Goal: Information Seeking & Learning: Compare options

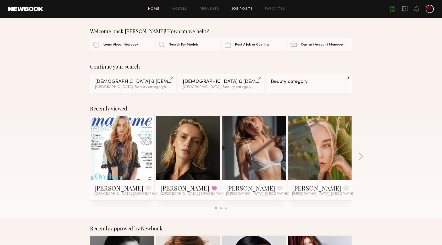
click at [244, 8] on link "Job Posts" at bounding box center [242, 8] width 21 height 3
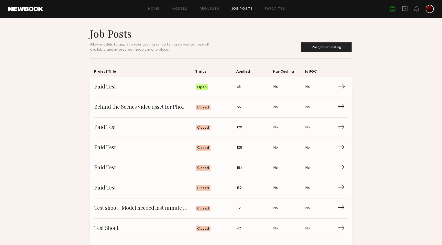
click at [247, 89] on span "Applied: 43" at bounding box center [255, 87] width 37 height 8
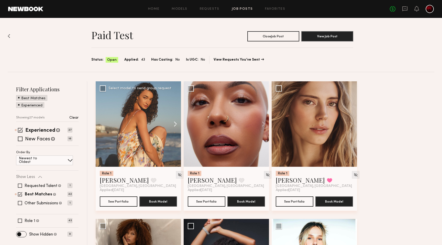
click at [176, 122] on button at bounding box center [173, 123] width 16 height 85
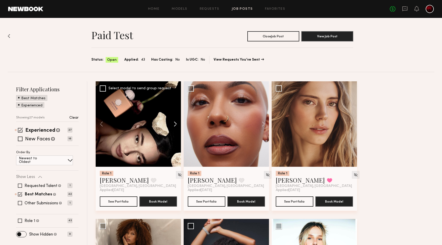
click at [176, 122] on button at bounding box center [173, 123] width 16 height 85
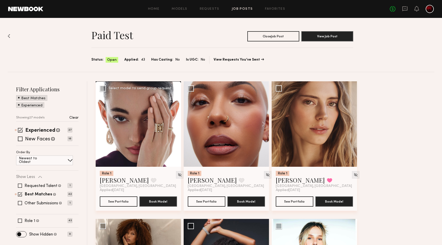
click at [176, 122] on button at bounding box center [173, 123] width 16 height 85
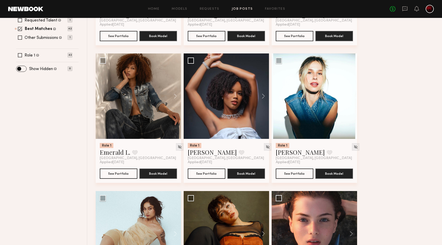
scroll to position [167, 0]
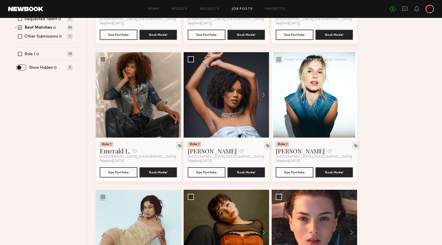
click at [347, 95] on button at bounding box center [349, 94] width 16 height 85
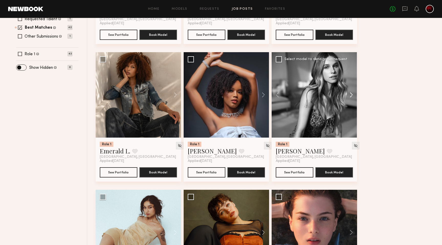
click at [347, 95] on button at bounding box center [349, 94] width 16 height 85
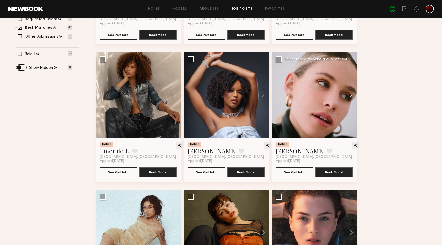
click at [347, 95] on button at bounding box center [349, 94] width 16 height 85
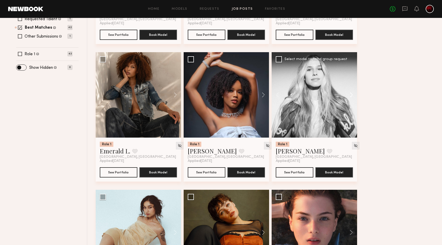
click at [347, 95] on button at bounding box center [349, 94] width 16 height 85
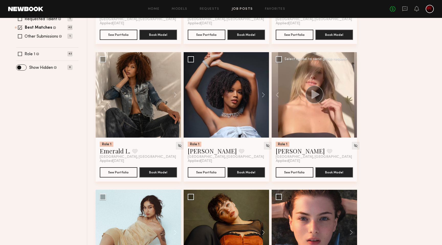
click at [347, 95] on div at bounding box center [314, 94] width 85 height 85
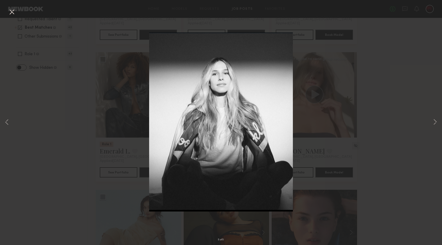
click at [12, 13] on button at bounding box center [12, 12] width 8 height 9
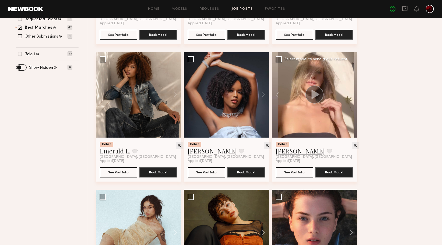
click at [289, 153] on link "Leigh D." at bounding box center [300, 151] width 49 height 8
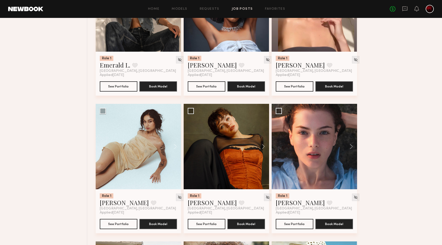
scroll to position [253, 0]
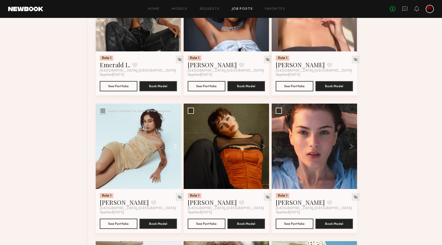
click at [171, 146] on button at bounding box center [173, 146] width 16 height 85
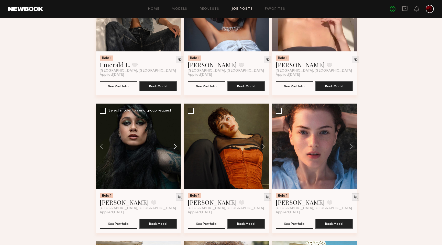
click at [171, 146] on button at bounding box center [173, 146] width 16 height 85
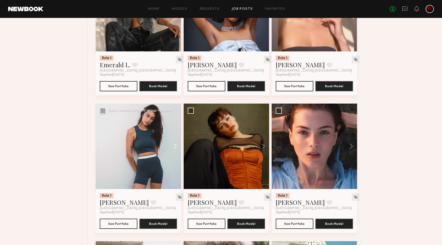
click at [171, 146] on button at bounding box center [173, 146] width 16 height 85
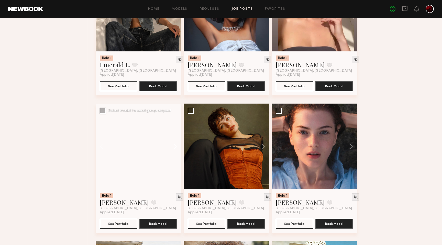
click at [171, 146] on button at bounding box center [173, 146] width 16 height 85
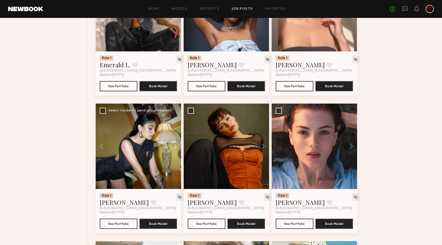
click at [171, 146] on button at bounding box center [173, 146] width 16 height 85
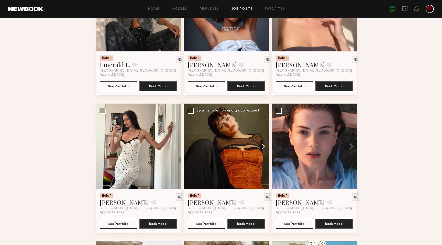
click at [259, 142] on button at bounding box center [261, 146] width 16 height 85
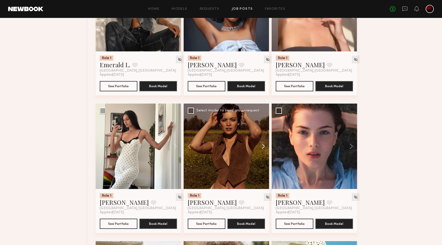
click at [259, 142] on button at bounding box center [261, 146] width 16 height 85
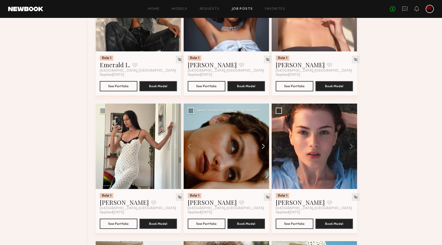
click at [259, 142] on button at bounding box center [261, 146] width 16 height 85
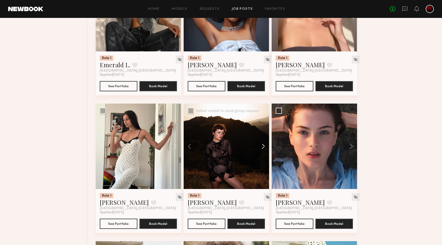
click at [259, 142] on button at bounding box center [261, 146] width 16 height 85
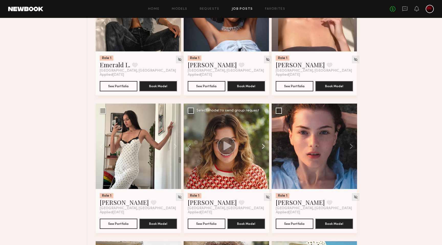
click at [259, 142] on button at bounding box center [261, 146] width 16 height 85
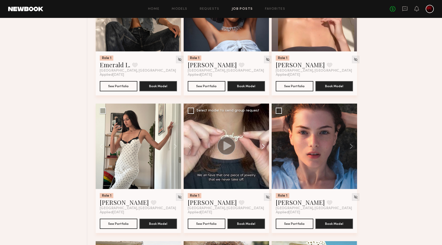
click at [259, 142] on button at bounding box center [261, 146] width 16 height 85
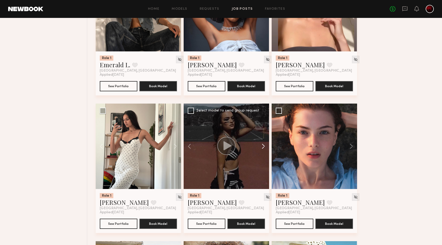
click at [259, 142] on button at bounding box center [261, 146] width 16 height 85
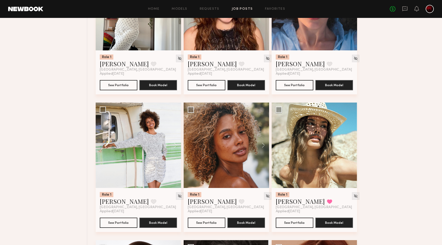
scroll to position [391, 0]
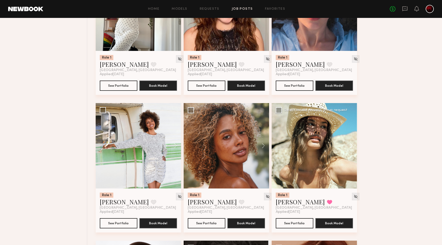
click at [349, 146] on button at bounding box center [349, 145] width 16 height 85
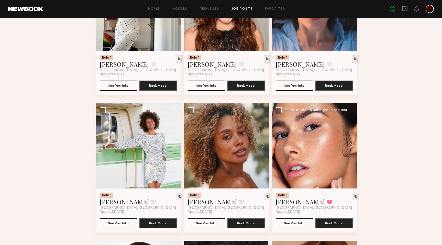
click at [349, 146] on button at bounding box center [349, 145] width 16 height 85
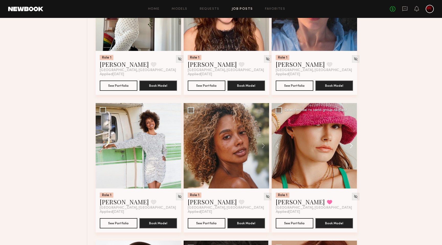
click at [349, 146] on button at bounding box center [349, 145] width 16 height 85
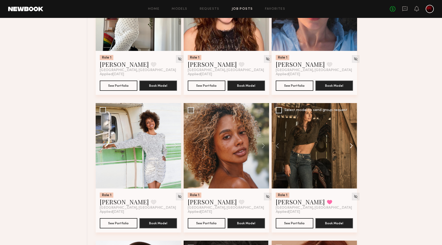
click at [349, 146] on button at bounding box center [349, 145] width 16 height 85
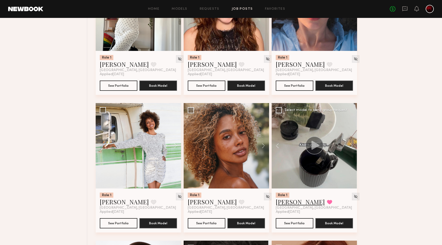
click at [290, 203] on link "Chelsey M." at bounding box center [300, 202] width 49 height 8
click at [259, 146] on button at bounding box center [261, 145] width 16 height 85
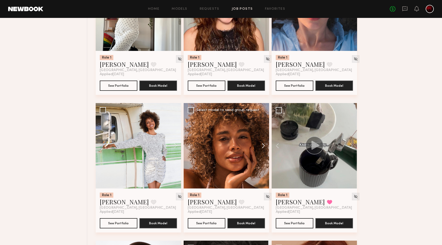
click at [259, 146] on button at bounding box center [261, 145] width 16 height 85
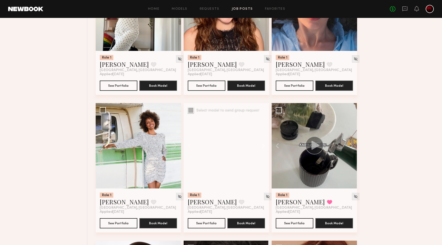
click at [259, 146] on button at bounding box center [261, 145] width 16 height 85
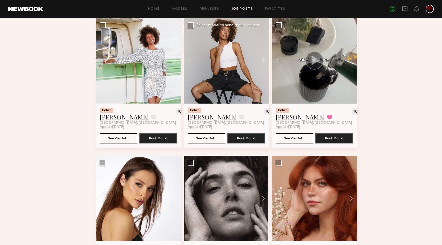
scroll to position [537, 0]
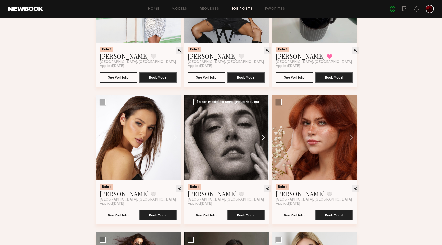
click at [264, 138] on button at bounding box center [261, 137] width 16 height 85
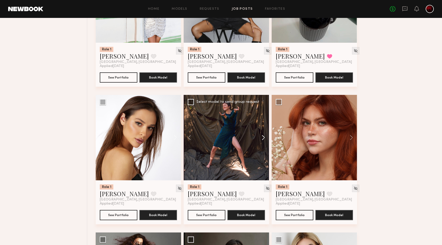
click at [264, 138] on button at bounding box center [261, 137] width 16 height 85
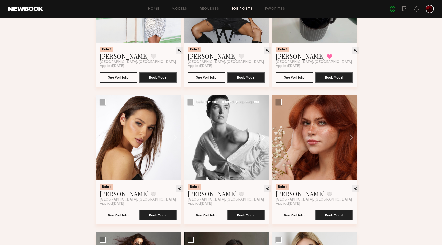
click at [264, 138] on button at bounding box center [261, 137] width 16 height 85
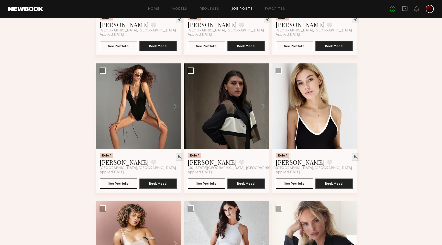
scroll to position [709, 0]
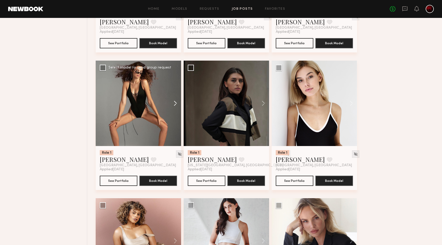
click at [173, 105] on button at bounding box center [173, 103] width 16 height 85
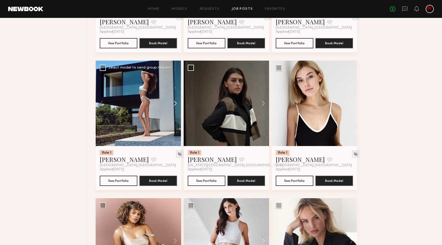
click at [173, 105] on button at bounding box center [173, 103] width 16 height 85
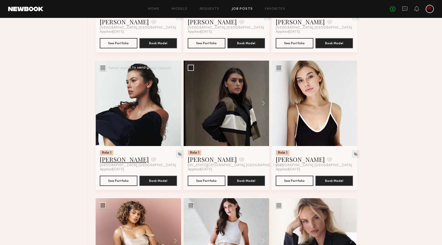
click at [113, 159] on link "Nikola S." at bounding box center [124, 159] width 49 height 8
click at [263, 102] on button at bounding box center [261, 103] width 16 height 85
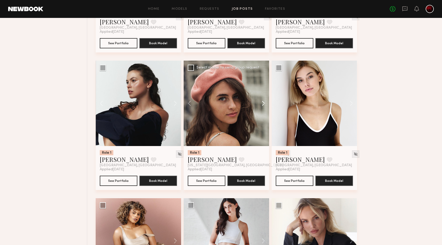
click at [263, 102] on button at bounding box center [261, 103] width 16 height 85
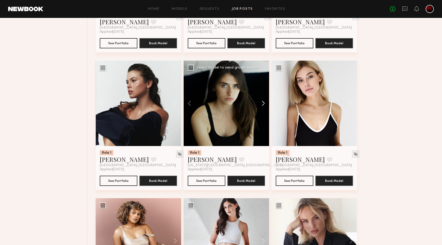
click at [263, 102] on button at bounding box center [261, 103] width 16 height 85
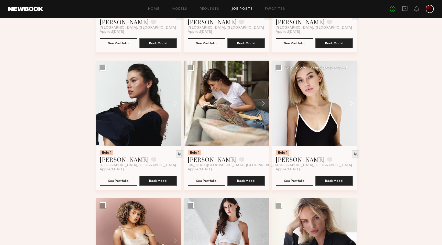
click at [348, 104] on button at bounding box center [349, 103] width 16 height 85
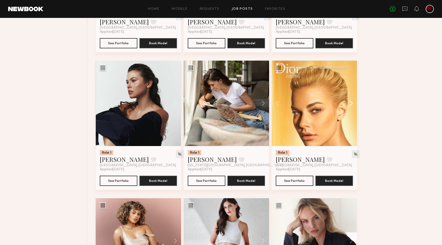
click at [350, 103] on button at bounding box center [349, 103] width 16 height 85
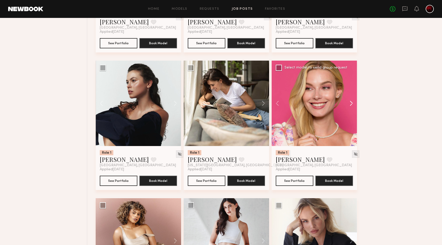
click at [350, 103] on button at bounding box center [349, 103] width 16 height 85
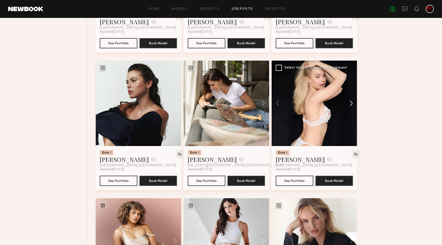
click at [350, 103] on button at bounding box center [349, 103] width 16 height 85
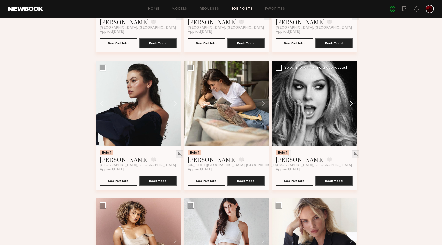
click at [350, 103] on button at bounding box center [349, 103] width 16 height 85
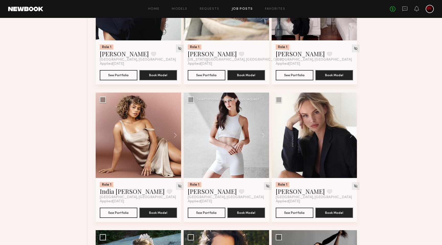
scroll to position [817, 0]
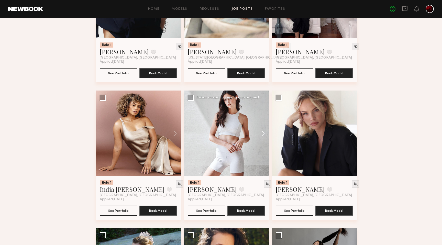
click at [262, 132] on button at bounding box center [261, 133] width 16 height 85
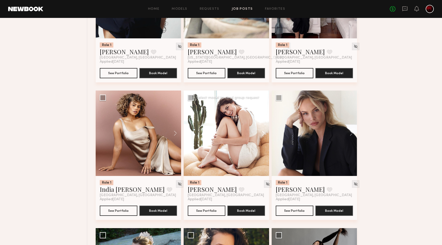
click at [262, 132] on button at bounding box center [261, 133] width 16 height 85
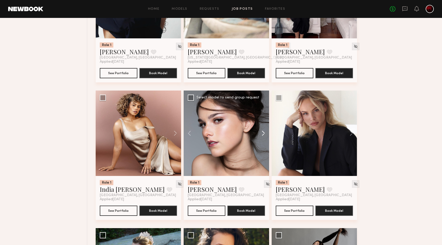
click at [262, 132] on button at bounding box center [261, 133] width 16 height 85
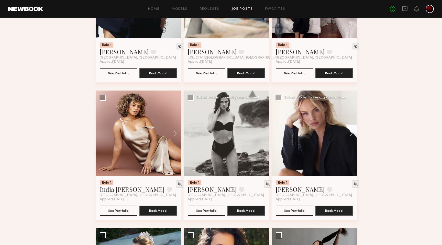
click at [351, 133] on button at bounding box center [349, 133] width 16 height 85
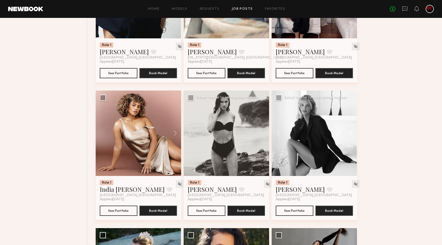
click at [351, 133] on button at bounding box center [349, 133] width 16 height 85
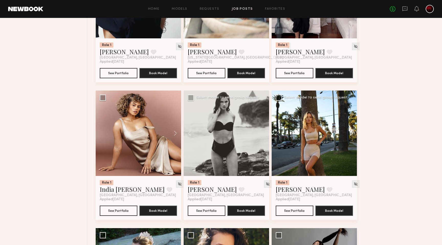
click at [351, 133] on button at bounding box center [349, 133] width 16 height 85
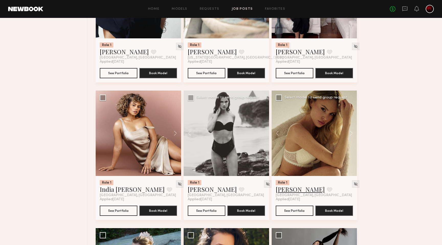
click at [296, 188] on link "Klaudia S." at bounding box center [300, 189] width 49 height 8
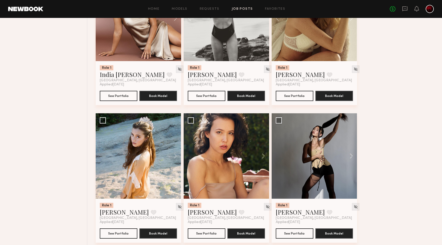
scroll to position [932, 0]
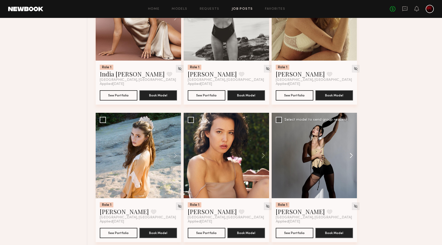
click at [353, 158] on button at bounding box center [349, 155] width 16 height 85
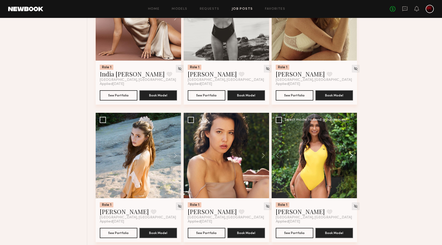
click at [353, 158] on button at bounding box center [349, 155] width 16 height 85
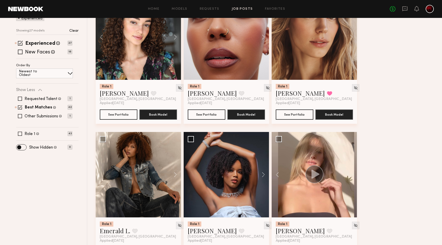
scroll to position [0, 0]
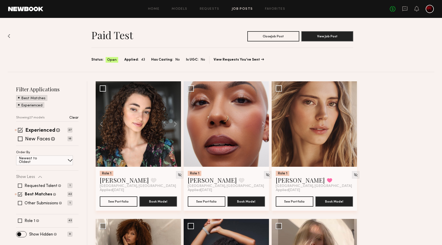
click at [73, 116] on p "Clear" at bounding box center [73, 118] width 9 height 4
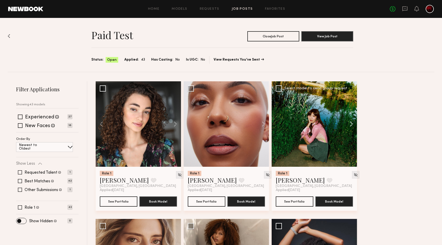
click at [352, 125] on button at bounding box center [349, 123] width 16 height 85
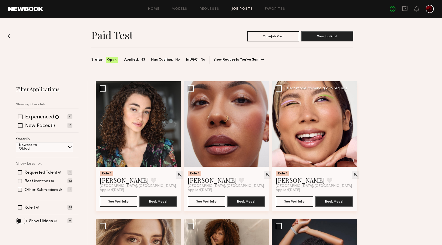
click at [352, 125] on button at bounding box center [349, 123] width 16 height 85
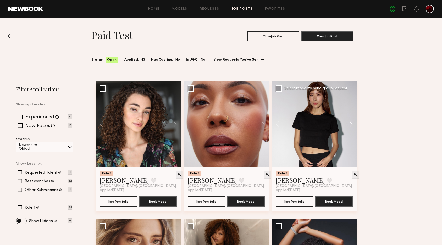
click at [352, 125] on button at bounding box center [349, 123] width 16 height 85
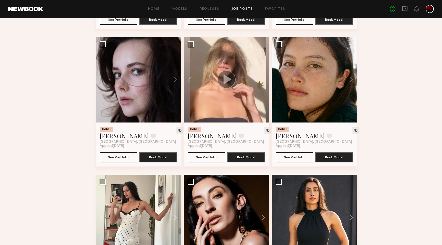
scroll to position [324, 0]
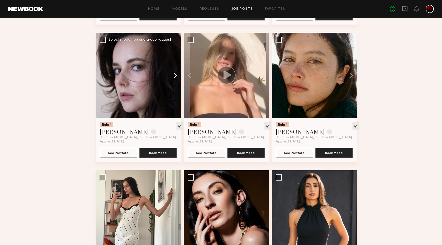
click at [170, 73] on button at bounding box center [173, 75] width 16 height 85
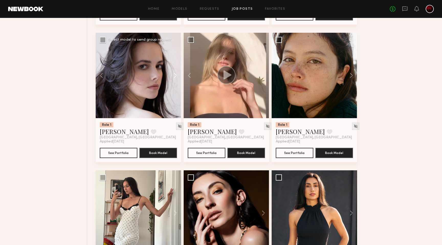
click at [170, 73] on button at bounding box center [173, 75] width 16 height 85
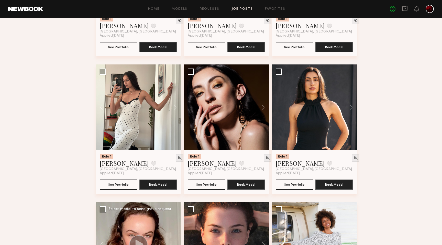
scroll to position [435, 0]
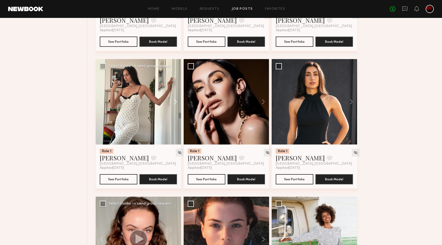
click at [173, 103] on button at bounding box center [173, 101] width 16 height 85
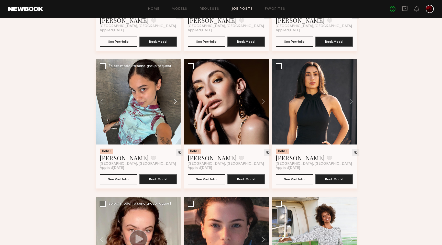
click at [173, 103] on button at bounding box center [173, 101] width 16 height 85
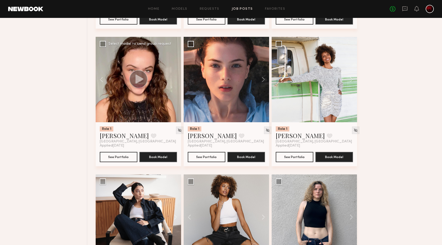
scroll to position [593, 0]
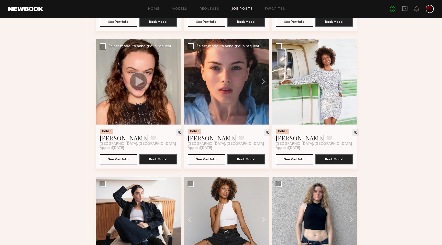
click at [264, 82] on button at bounding box center [261, 81] width 16 height 85
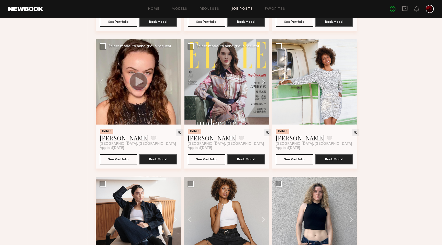
click at [264, 82] on button at bounding box center [261, 81] width 16 height 85
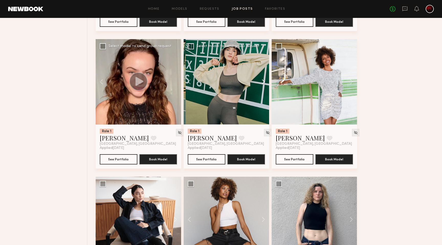
click at [264, 82] on button at bounding box center [261, 81] width 16 height 85
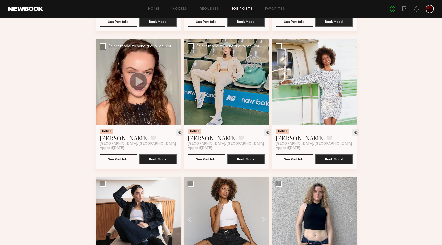
click at [264, 82] on button at bounding box center [261, 81] width 16 height 85
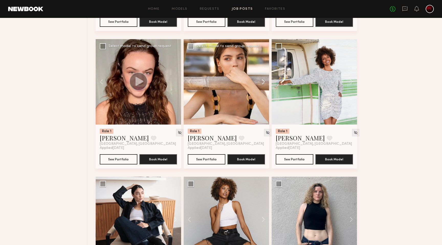
click at [264, 82] on button at bounding box center [261, 81] width 16 height 85
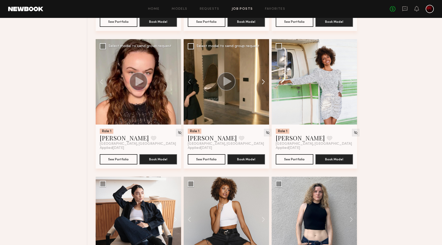
click at [264, 82] on button at bounding box center [261, 81] width 16 height 85
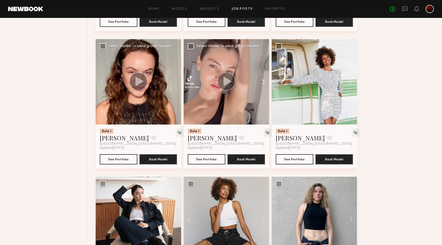
click at [264, 82] on button at bounding box center [261, 81] width 16 height 85
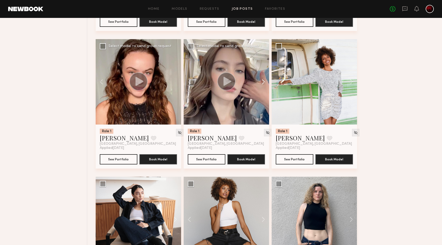
click at [264, 82] on button at bounding box center [261, 81] width 16 height 85
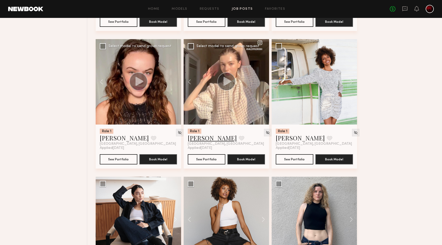
click at [194, 141] on link "Lera G." at bounding box center [212, 138] width 49 height 8
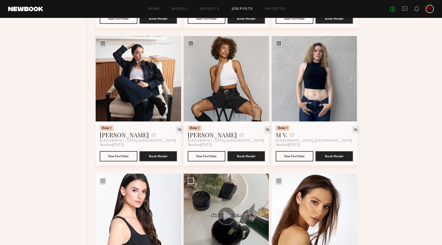
scroll to position [733, 0]
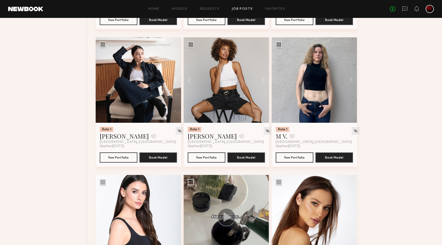
click at [176, 80] on button at bounding box center [173, 79] width 16 height 85
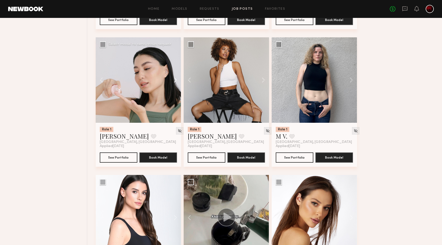
click at [176, 80] on button at bounding box center [173, 79] width 16 height 85
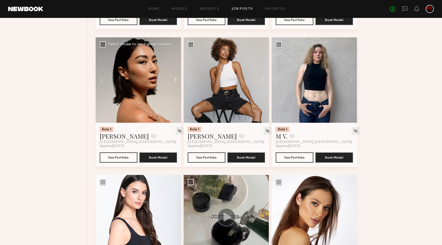
click at [176, 80] on button at bounding box center [173, 79] width 16 height 85
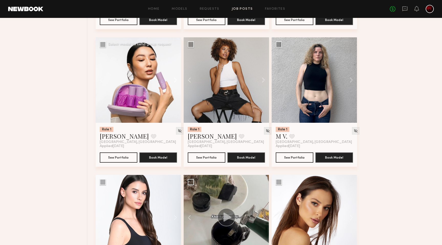
click at [176, 80] on button at bounding box center [173, 79] width 16 height 85
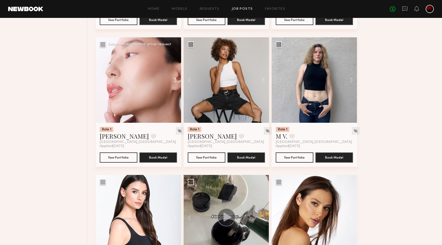
click at [176, 80] on button at bounding box center [173, 79] width 16 height 85
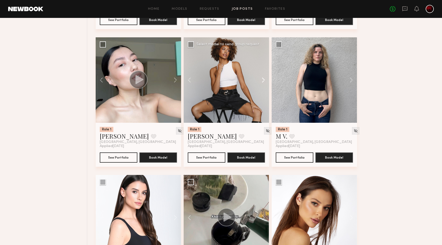
click at [262, 78] on button at bounding box center [261, 79] width 16 height 85
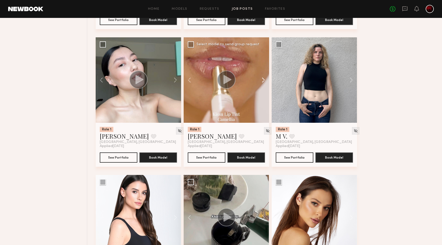
click at [262, 78] on button at bounding box center [261, 79] width 16 height 85
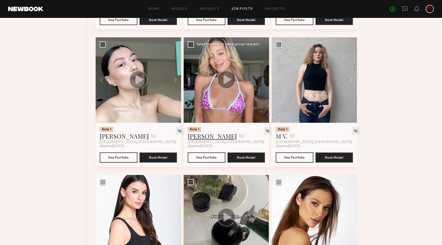
click at [200, 138] on link "Maya A." at bounding box center [212, 136] width 49 height 8
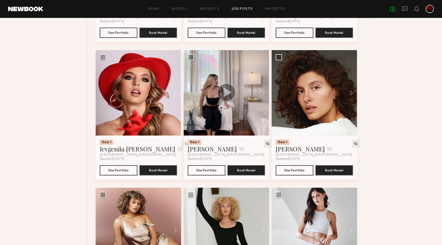
scroll to position [1274, 0]
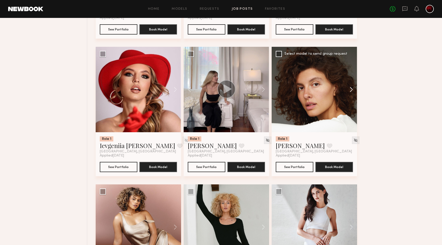
click at [352, 92] on button at bounding box center [349, 89] width 16 height 85
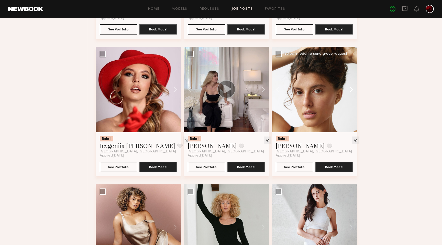
click at [352, 92] on button at bounding box center [349, 89] width 16 height 85
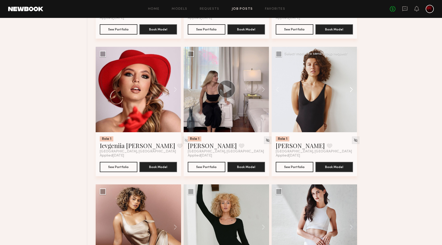
click at [352, 92] on button at bounding box center [349, 89] width 16 height 85
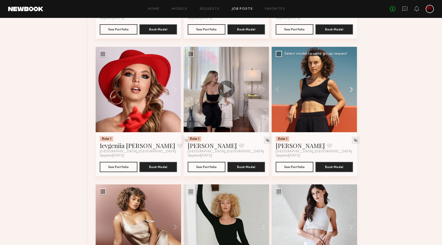
click at [352, 92] on button at bounding box center [349, 89] width 16 height 85
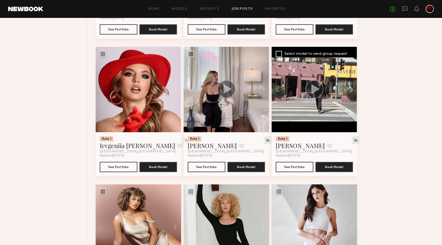
click at [352, 92] on button at bounding box center [349, 89] width 16 height 85
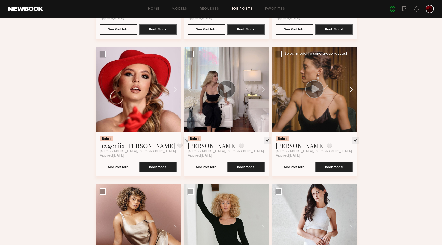
click at [352, 92] on button at bounding box center [349, 89] width 16 height 85
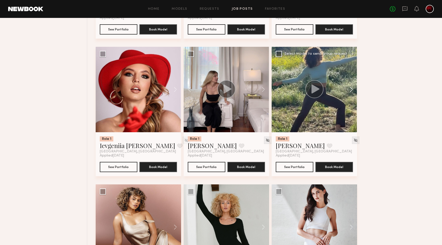
click at [352, 92] on button at bounding box center [349, 89] width 16 height 85
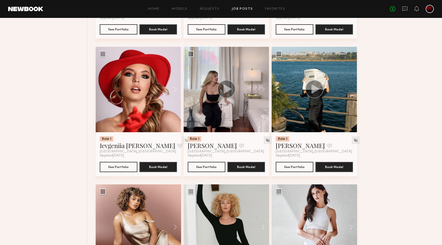
click at [352, 92] on div at bounding box center [314, 89] width 85 height 85
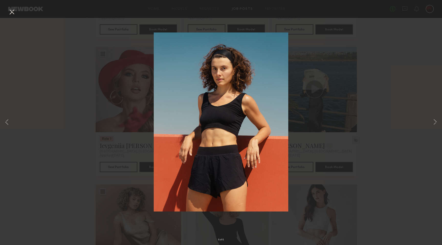
click at [12, 14] on button at bounding box center [12, 12] width 8 height 9
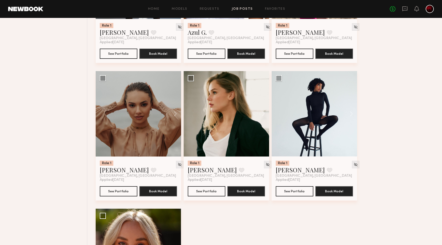
scroll to position [1801, 0]
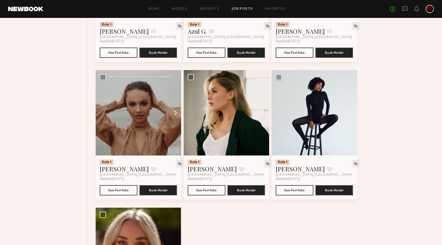
click at [176, 113] on button at bounding box center [173, 112] width 16 height 85
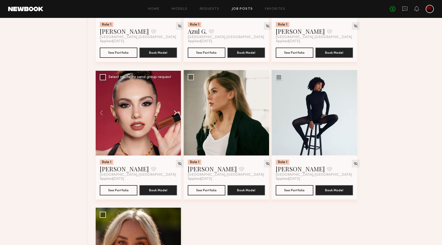
click at [176, 113] on button at bounding box center [173, 112] width 16 height 85
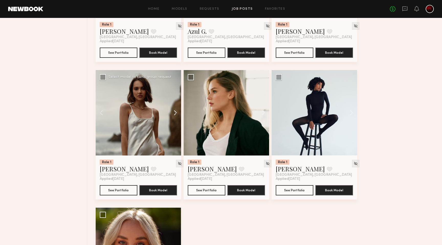
click at [176, 113] on button at bounding box center [173, 112] width 16 height 85
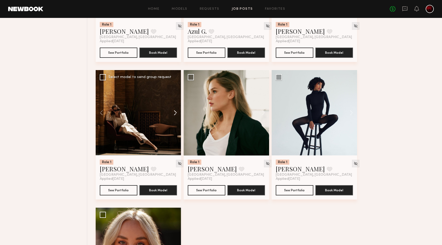
click at [176, 113] on button at bounding box center [173, 112] width 16 height 85
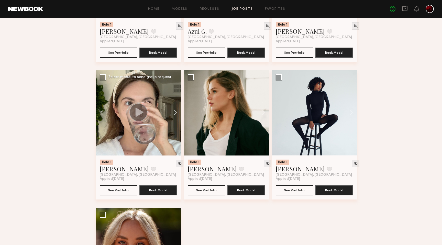
click at [176, 113] on button at bounding box center [173, 112] width 16 height 85
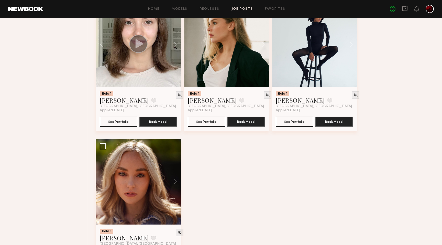
scroll to position [1871, 0]
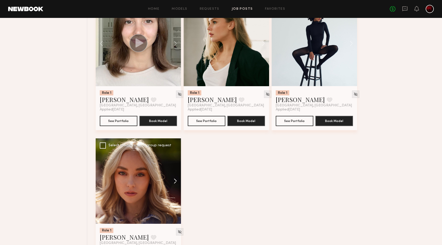
click at [175, 185] on button at bounding box center [173, 180] width 16 height 85
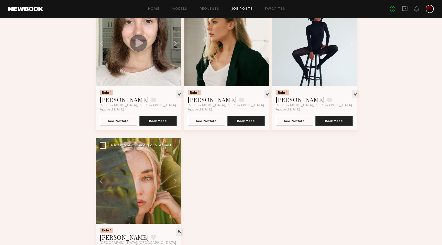
click at [175, 185] on button at bounding box center [173, 180] width 16 height 85
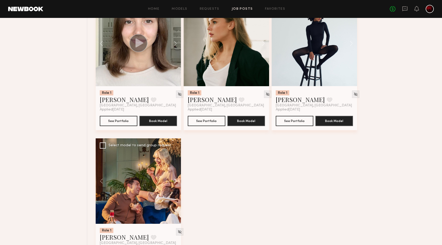
click at [175, 185] on button at bounding box center [173, 180] width 16 height 85
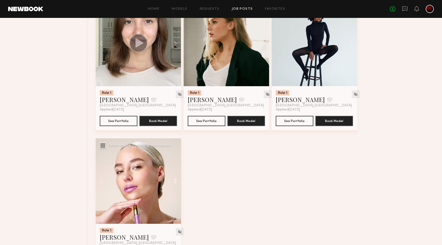
click at [175, 185] on button at bounding box center [173, 180] width 16 height 85
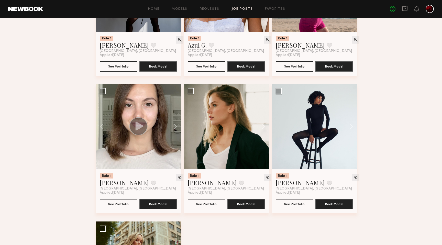
scroll to position [1763, 0]
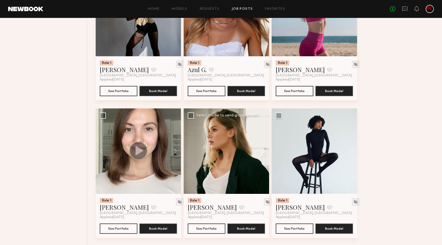
click at [263, 153] on button at bounding box center [261, 151] width 16 height 85
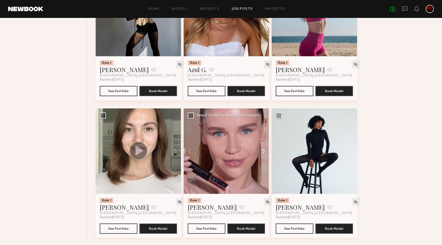
click at [263, 153] on button at bounding box center [261, 151] width 16 height 85
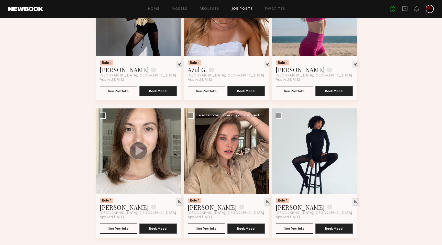
click at [263, 153] on button at bounding box center [261, 151] width 16 height 85
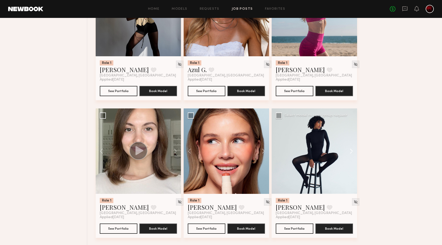
click at [349, 152] on button at bounding box center [349, 151] width 16 height 85
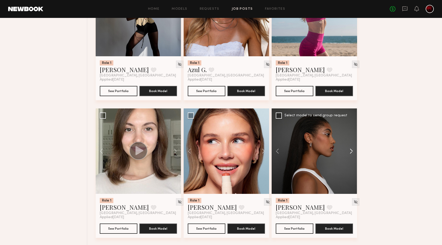
click at [349, 152] on button at bounding box center [349, 151] width 16 height 85
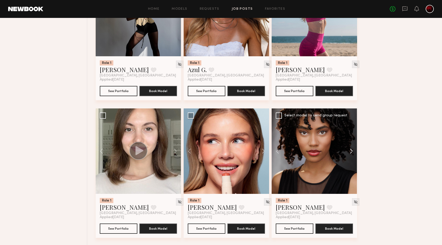
click at [349, 152] on button at bounding box center [349, 151] width 16 height 85
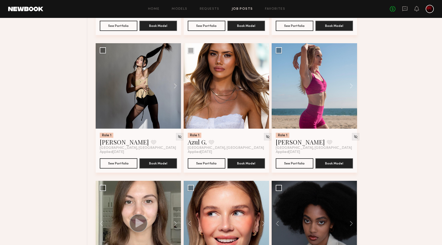
scroll to position [1685, 0]
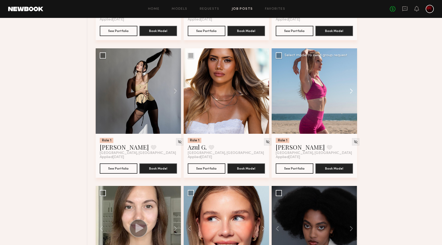
click at [349, 94] on button at bounding box center [349, 90] width 16 height 85
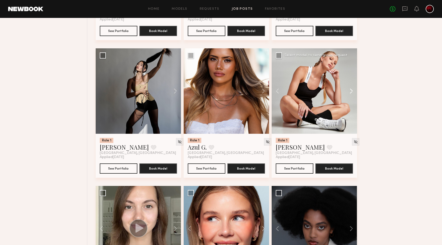
click at [349, 94] on button at bounding box center [349, 90] width 16 height 85
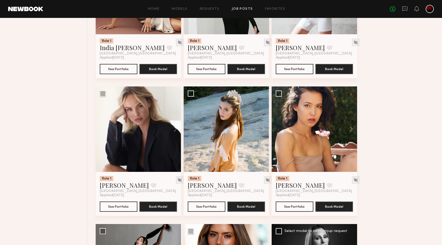
scroll to position [1509, 0]
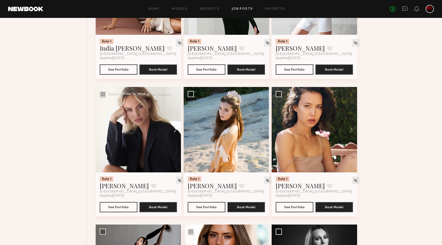
click at [176, 130] on button at bounding box center [173, 129] width 16 height 85
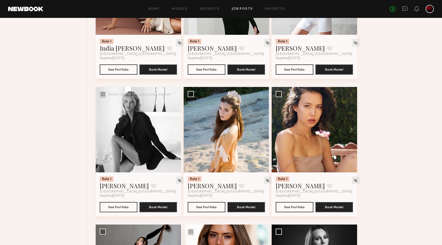
click at [176, 130] on button at bounding box center [173, 129] width 16 height 85
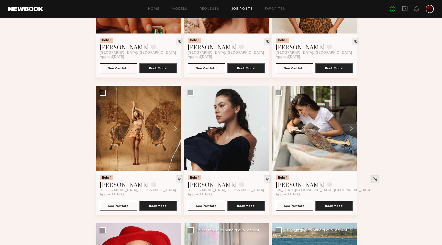
scroll to position [1095, 0]
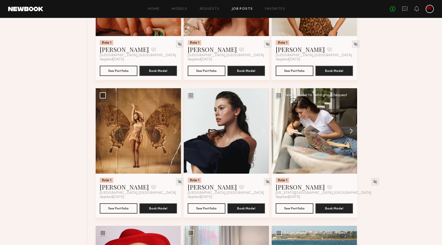
click at [351, 131] on button at bounding box center [349, 130] width 16 height 85
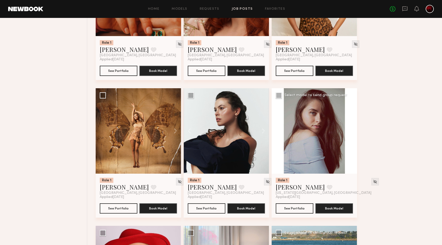
click at [351, 131] on div at bounding box center [314, 130] width 85 height 85
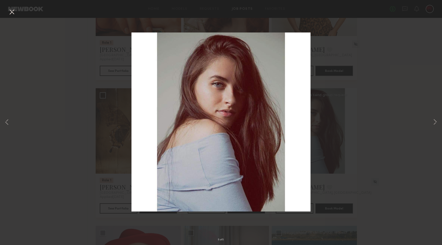
click at [9, 12] on button at bounding box center [12, 12] width 8 height 9
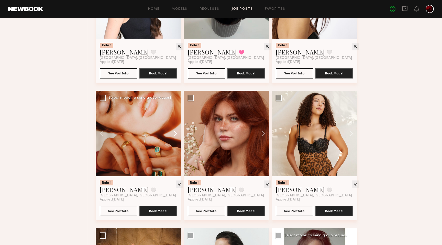
scroll to position [953, 0]
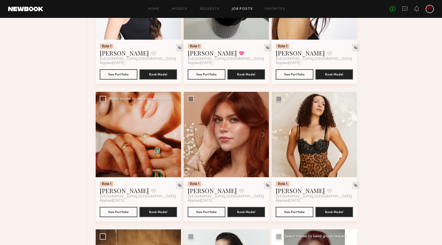
click at [175, 135] on button at bounding box center [173, 134] width 16 height 85
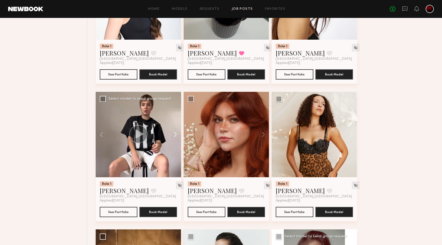
click at [175, 135] on button at bounding box center [173, 134] width 16 height 85
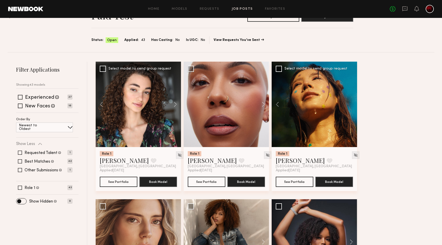
scroll to position [16, 0]
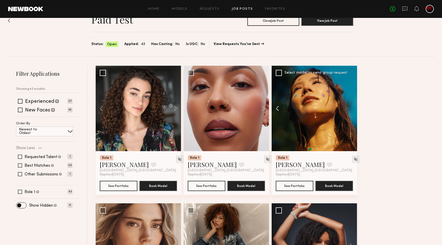
click at [278, 106] on button at bounding box center [280, 108] width 16 height 85
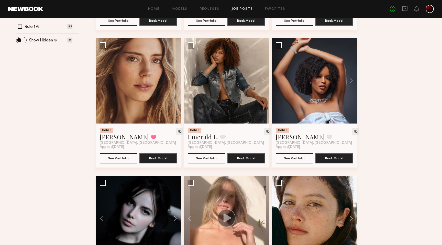
scroll to position [189, 0]
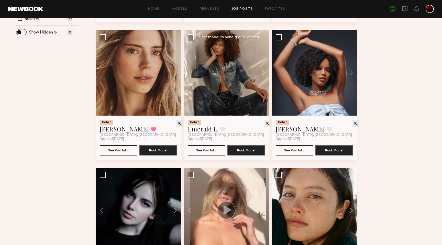
click at [265, 74] on button at bounding box center [261, 72] width 16 height 85
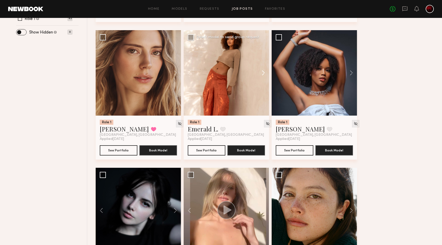
click at [265, 74] on button at bounding box center [261, 72] width 16 height 85
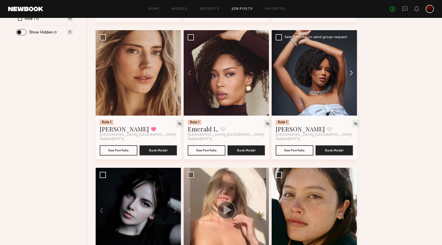
click at [350, 74] on button at bounding box center [349, 72] width 16 height 85
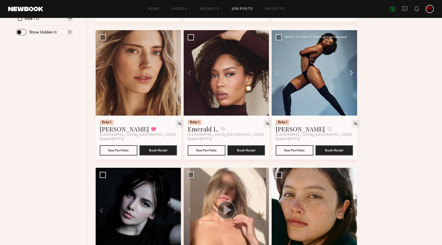
click at [350, 74] on button at bounding box center [349, 72] width 16 height 85
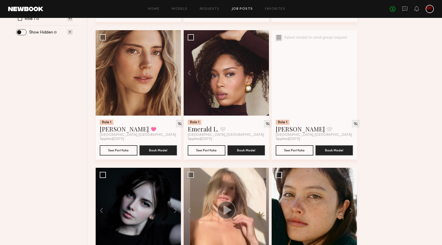
click at [350, 74] on button at bounding box center [349, 72] width 16 height 85
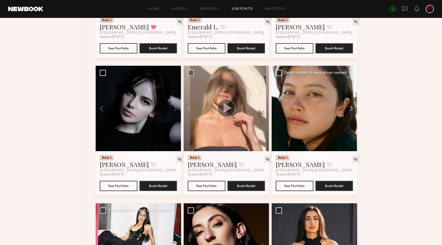
scroll to position [292, 0]
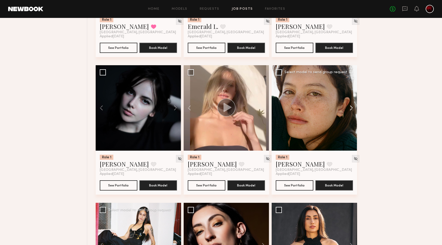
click at [353, 108] on button at bounding box center [349, 107] width 16 height 85
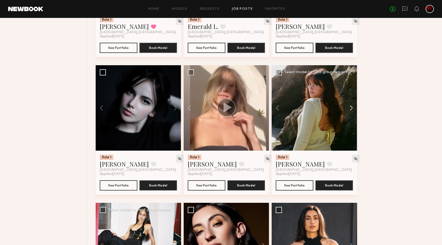
click at [353, 108] on button at bounding box center [349, 107] width 16 height 85
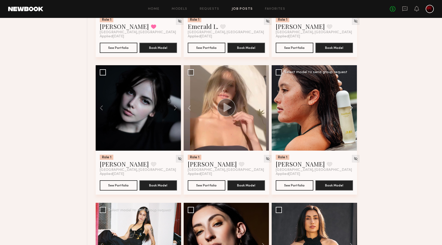
click at [353, 108] on button at bounding box center [349, 107] width 16 height 85
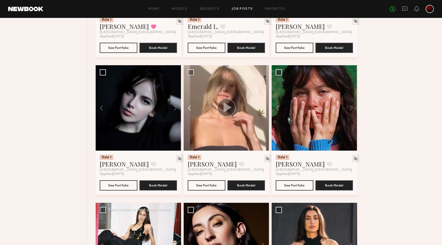
click at [187, 105] on button at bounding box center [192, 107] width 16 height 85
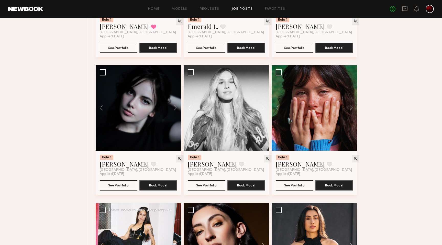
click at [187, 105] on button at bounding box center [192, 107] width 16 height 85
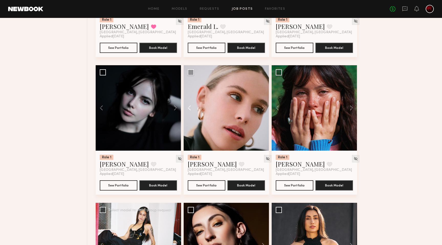
click at [187, 105] on button at bounding box center [192, 107] width 16 height 85
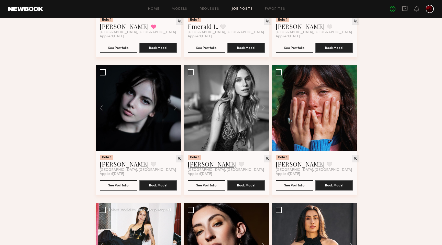
click at [201, 168] on link "Leigh D." at bounding box center [212, 164] width 49 height 8
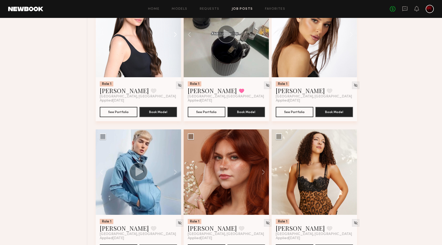
scroll to position [931, 0]
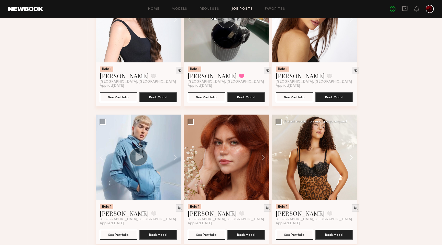
click at [351, 158] on button at bounding box center [349, 157] width 16 height 85
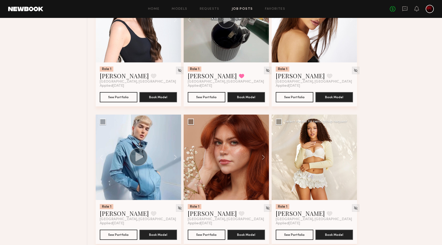
click at [351, 158] on button at bounding box center [349, 157] width 16 height 85
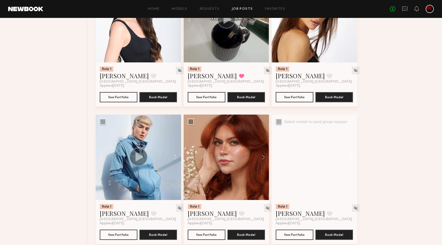
click at [351, 158] on button at bounding box center [349, 157] width 16 height 85
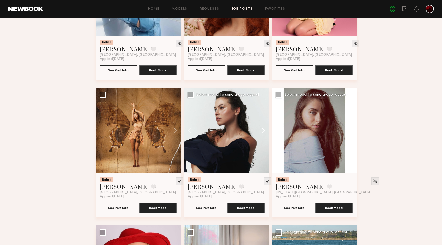
scroll to position [1095, 0]
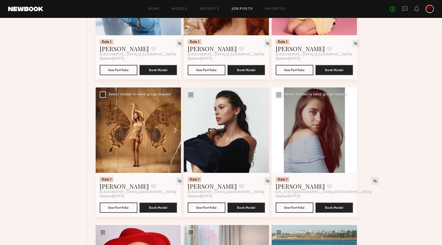
click at [176, 132] on button at bounding box center [173, 130] width 16 height 85
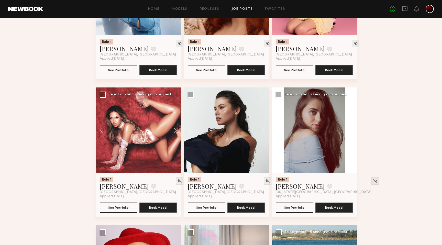
click at [176, 132] on button at bounding box center [173, 130] width 16 height 85
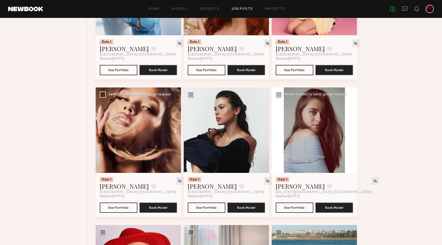
click at [176, 132] on button at bounding box center [173, 130] width 16 height 85
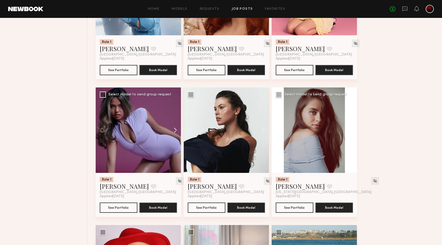
click at [176, 132] on button at bounding box center [173, 130] width 16 height 85
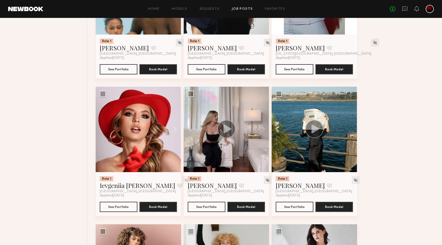
scroll to position [1234, 0]
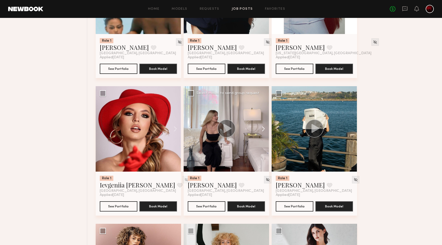
click at [262, 130] on button at bounding box center [261, 128] width 16 height 85
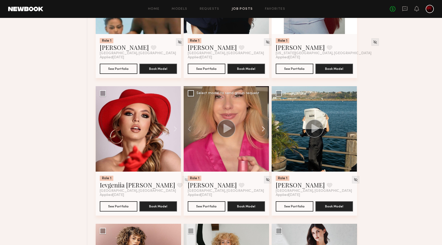
click at [262, 130] on button at bounding box center [261, 128] width 16 height 85
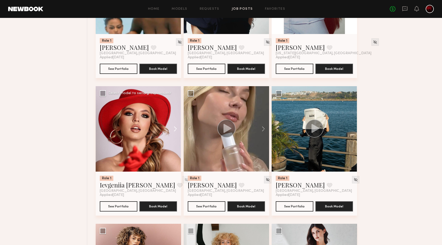
click at [171, 128] on button at bounding box center [173, 128] width 16 height 85
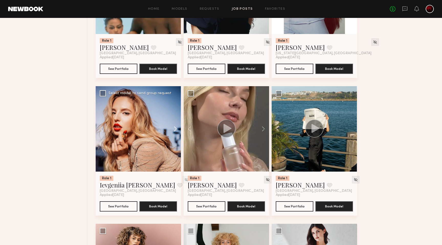
click at [171, 128] on button at bounding box center [173, 128] width 16 height 85
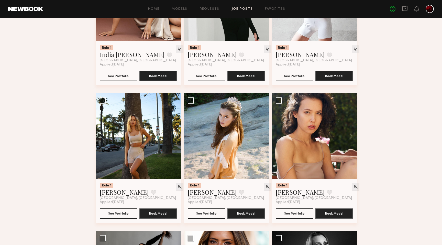
scroll to position [1506, 0]
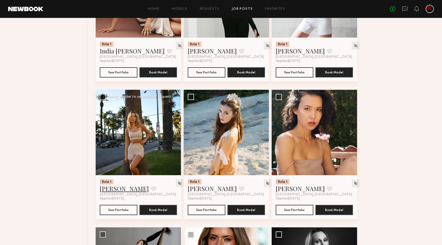
click at [117, 190] on link "Klaudia S." at bounding box center [124, 189] width 49 height 8
click at [262, 133] on button at bounding box center [261, 132] width 16 height 85
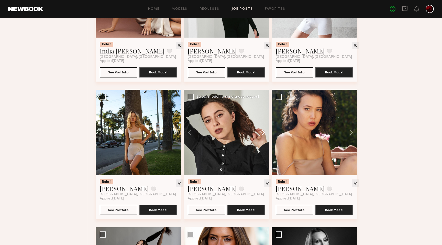
click at [262, 133] on button at bounding box center [261, 132] width 16 height 85
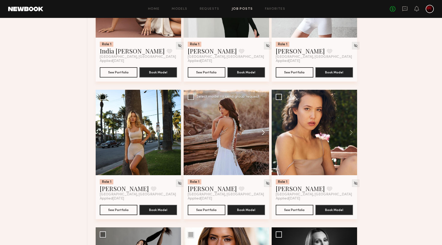
click at [262, 133] on button at bounding box center [261, 132] width 16 height 85
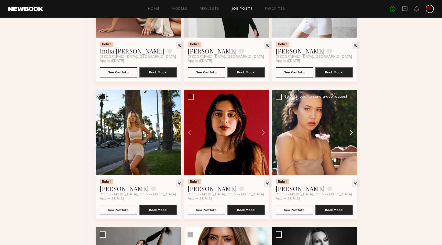
click at [350, 130] on button at bounding box center [349, 132] width 16 height 85
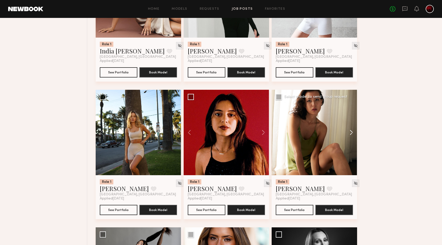
click at [350, 130] on button at bounding box center [349, 132] width 16 height 85
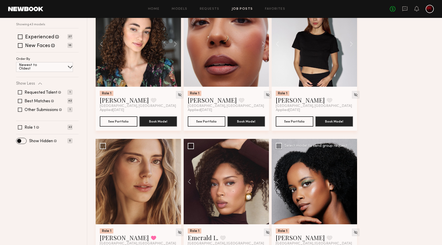
scroll to position [0, 0]
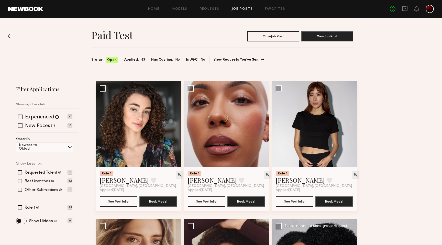
click at [21, 125] on span at bounding box center [20, 125] width 5 height 5
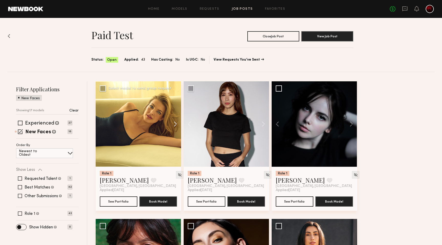
click at [176, 126] on button at bounding box center [173, 123] width 16 height 85
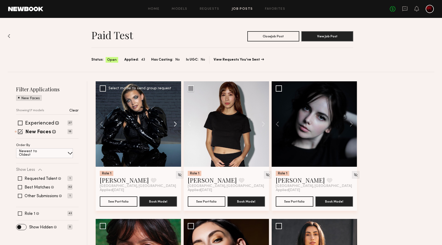
click at [176, 126] on button at bounding box center [173, 123] width 16 height 85
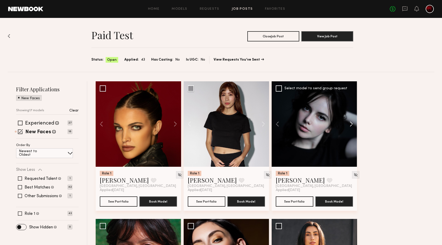
click at [349, 126] on button at bounding box center [349, 123] width 16 height 85
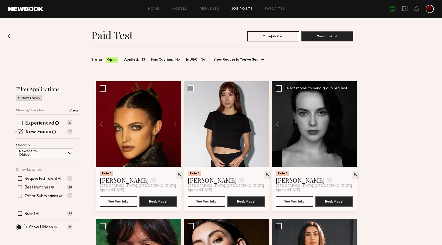
click at [349, 126] on div at bounding box center [314, 123] width 85 height 85
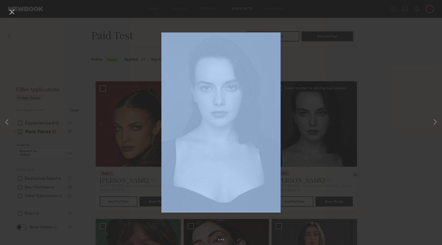
click at [349, 126] on div "4 of 4" at bounding box center [221, 122] width 442 height 245
click at [17, 11] on div "4 of 4" at bounding box center [221, 122] width 442 height 245
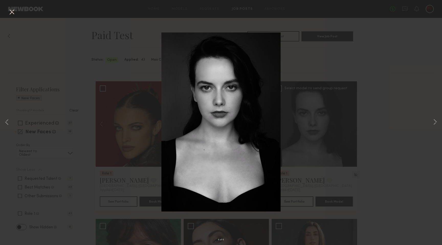
click at [12, 14] on button at bounding box center [12, 12] width 8 height 9
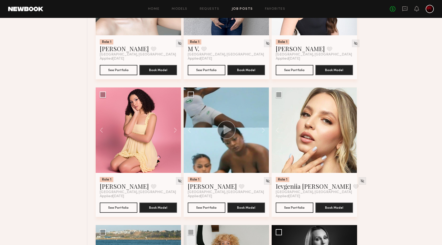
scroll to position [405, 0]
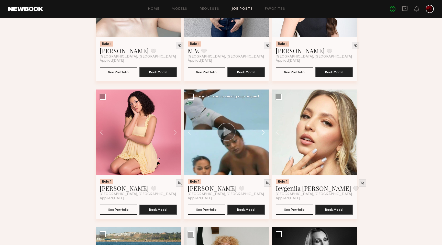
click at [263, 131] on button at bounding box center [261, 132] width 16 height 85
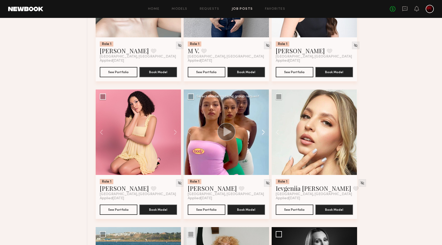
click at [263, 131] on button at bounding box center [261, 132] width 16 height 85
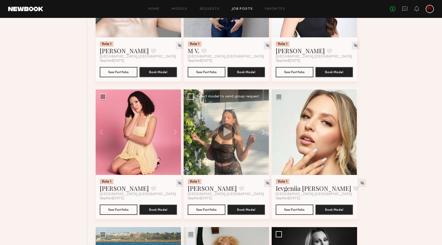
click at [263, 131] on button at bounding box center [261, 132] width 16 height 85
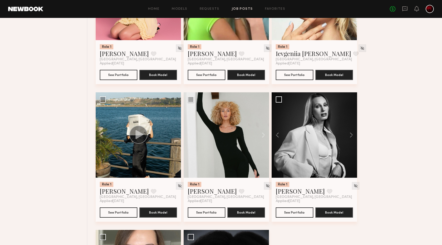
scroll to position [544, 0]
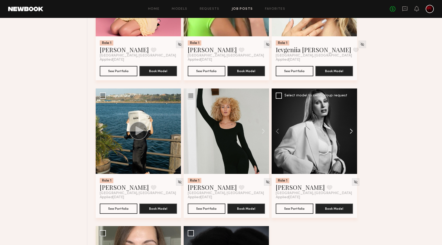
click at [350, 132] on button at bounding box center [349, 131] width 16 height 85
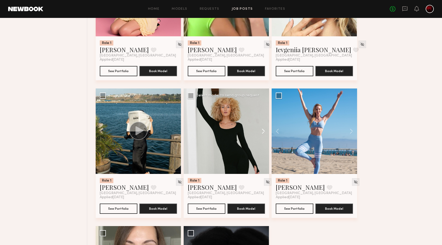
click at [259, 129] on button at bounding box center [261, 131] width 16 height 85
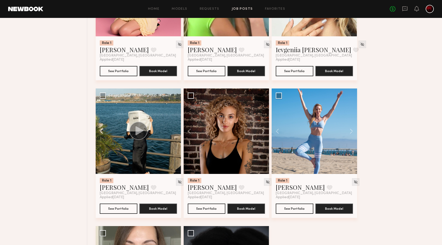
click at [100, 132] on button at bounding box center [104, 131] width 16 height 85
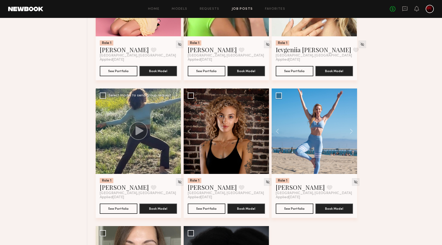
click at [100, 132] on button at bounding box center [104, 131] width 16 height 85
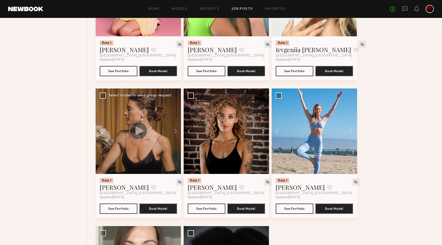
click at [100, 132] on button at bounding box center [104, 131] width 16 height 85
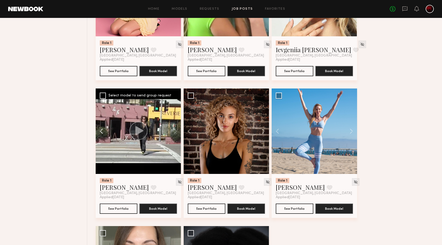
click at [100, 132] on button at bounding box center [104, 131] width 16 height 85
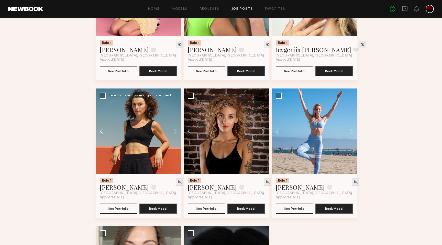
click at [100, 133] on button at bounding box center [104, 131] width 16 height 85
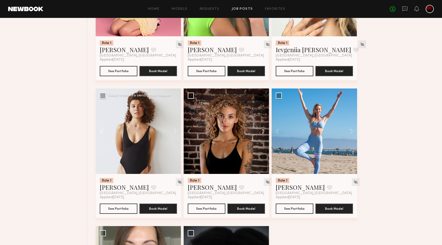
click at [100, 133] on button at bounding box center [104, 131] width 16 height 85
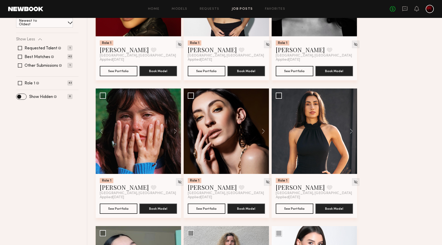
scroll to position [0, 0]
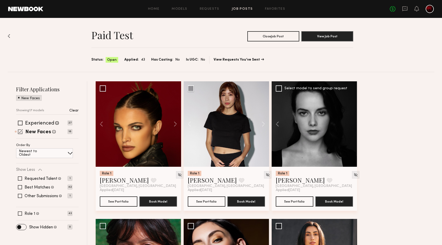
click at [19, 132] on span at bounding box center [20, 131] width 5 height 5
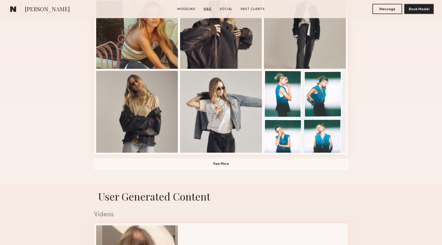
scroll to position [304, 0]
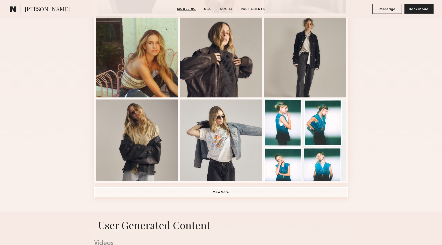
click at [214, 191] on button "View More" at bounding box center [221, 192] width 254 height 10
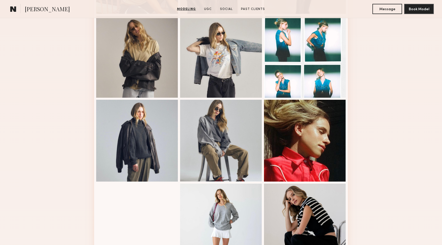
scroll to position [392, 0]
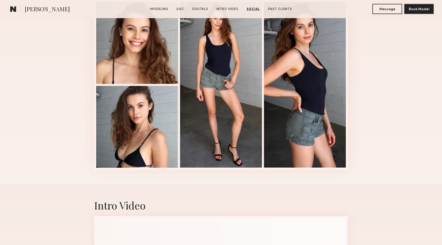
scroll to position [821, 0]
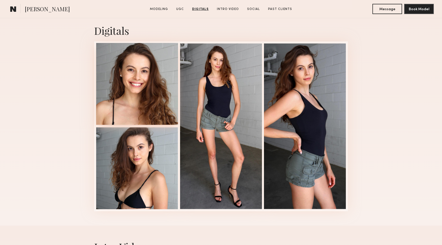
click at [147, 80] on div at bounding box center [137, 84] width 82 height 82
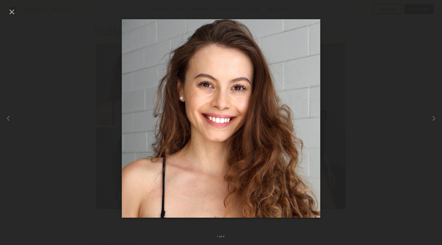
click at [13, 15] on div at bounding box center [12, 12] width 8 height 8
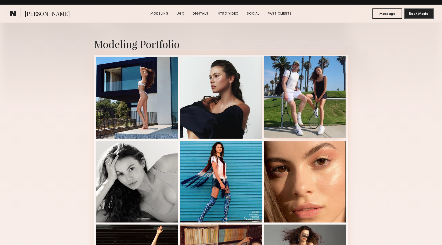
scroll to position [193, 0]
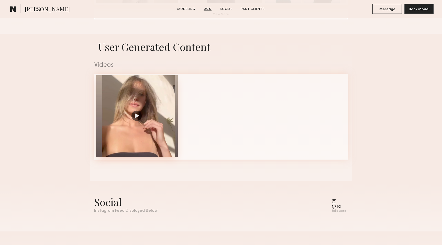
scroll to position [481, 0]
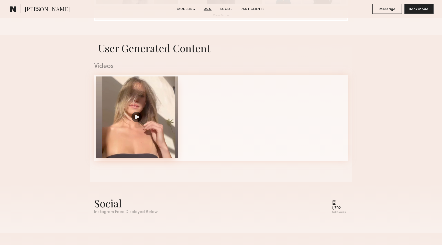
click at [137, 117] on div at bounding box center [137, 118] width 82 height 82
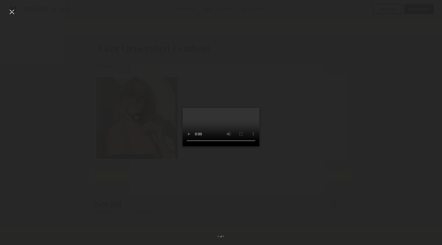
click at [11, 14] on div at bounding box center [12, 12] width 8 height 8
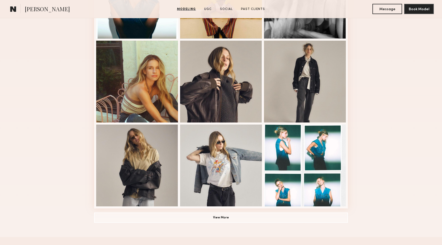
scroll to position [283, 0]
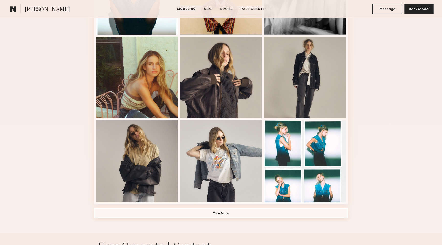
click at [227, 212] on button "View More" at bounding box center [221, 213] width 254 height 10
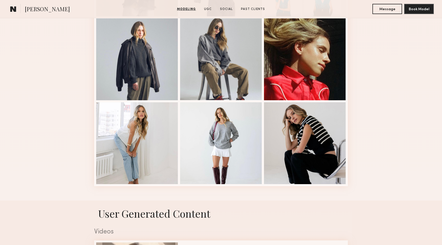
scroll to position [478, 0]
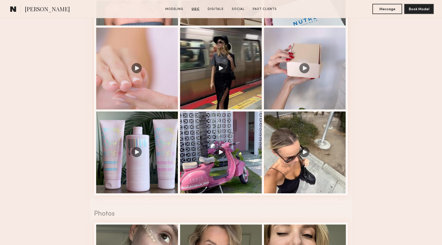
scroll to position [498, 0]
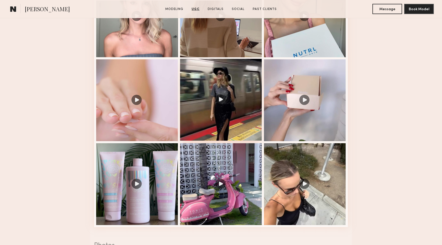
click at [221, 105] on div at bounding box center [221, 100] width 82 height 82
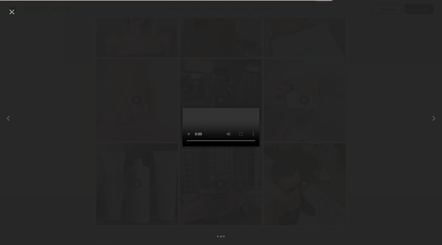
click at [15, 13] on div at bounding box center [12, 12] width 8 height 8
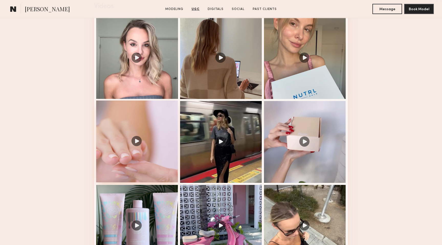
scroll to position [453, 0]
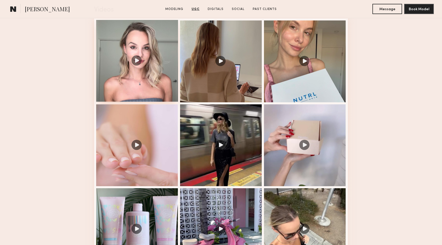
click at [136, 59] on div at bounding box center [137, 61] width 82 height 82
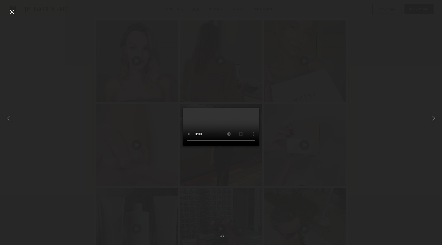
click at [13, 13] on div at bounding box center [12, 12] width 8 height 8
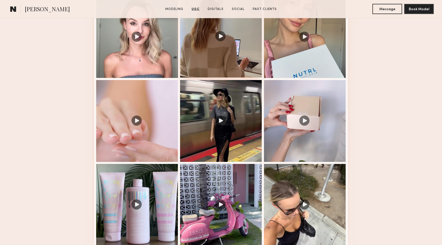
scroll to position [607, 0]
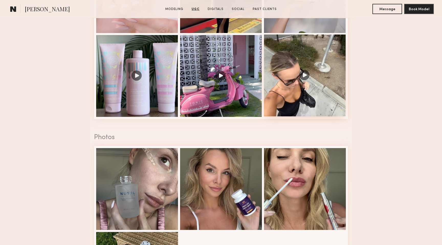
click at [305, 81] on div at bounding box center [305, 76] width 82 height 82
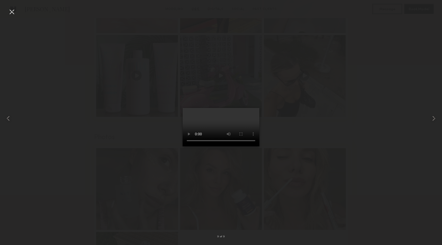
click at [10, 13] on div at bounding box center [12, 12] width 8 height 8
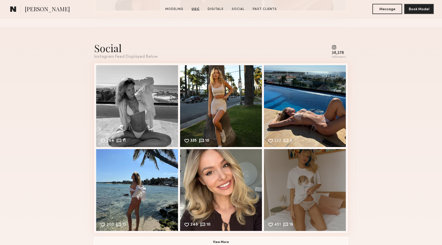
scroll to position [1132, 0]
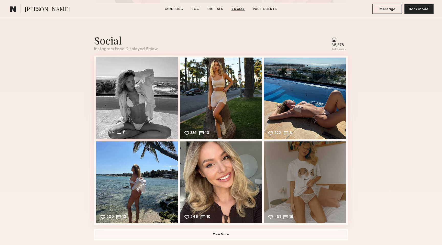
click at [130, 95] on div "264 11 Likes & comments displayed to show model’s engagement" at bounding box center [137, 98] width 82 height 82
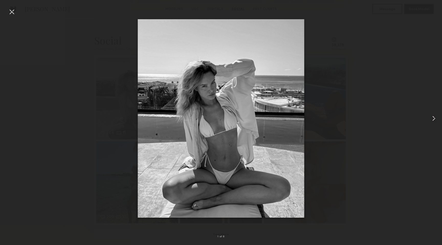
click at [435, 117] on common-icon at bounding box center [434, 118] width 8 height 8
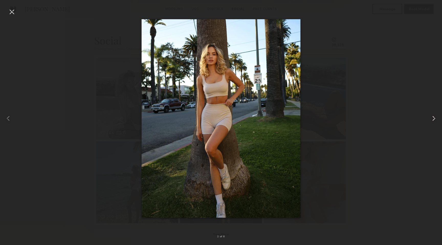
click at [435, 117] on common-icon at bounding box center [434, 118] width 8 height 8
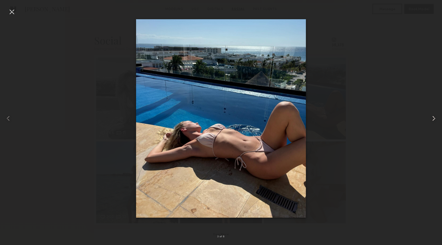
click at [435, 117] on common-icon at bounding box center [434, 118] width 8 height 8
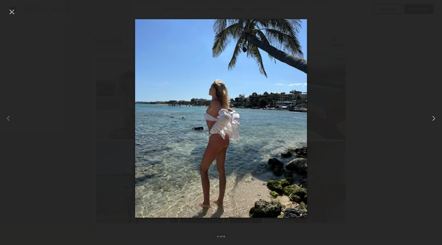
click at [435, 117] on common-icon at bounding box center [434, 118] width 8 height 8
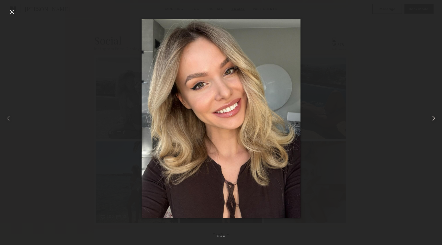
click at [435, 117] on common-icon at bounding box center [434, 118] width 8 height 8
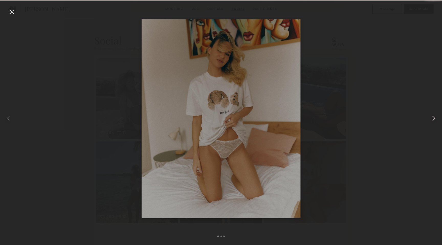
click at [435, 117] on common-icon at bounding box center [434, 118] width 8 height 8
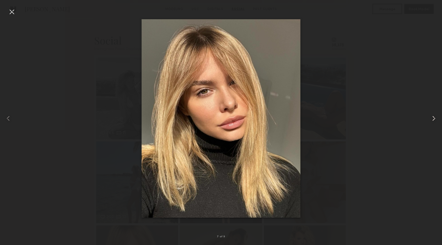
click at [435, 117] on common-icon at bounding box center [434, 118] width 8 height 8
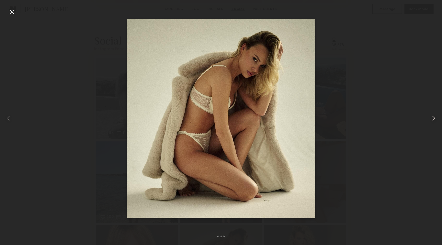
click at [436, 117] on common-icon at bounding box center [434, 118] width 8 height 8
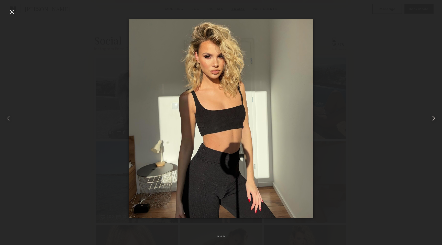
click at [436, 117] on common-icon at bounding box center [434, 118] width 8 height 8
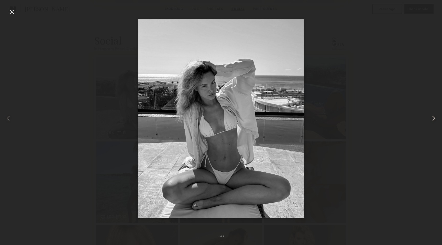
click at [436, 117] on common-icon at bounding box center [434, 118] width 8 height 8
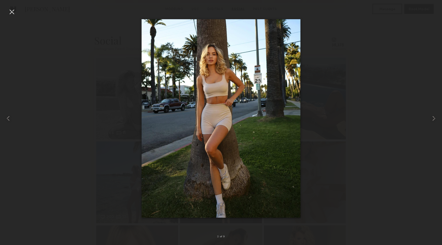
click at [13, 14] on div at bounding box center [12, 12] width 8 height 8
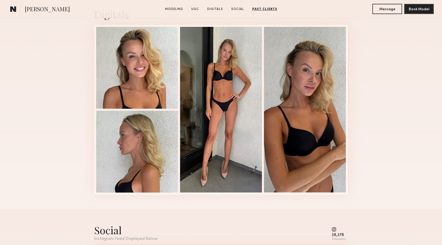
scroll to position [933, 0]
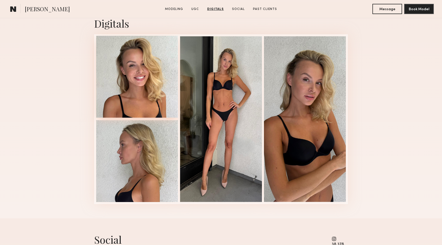
click at [147, 92] on div at bounding box center [137, 77] width 82 height 82
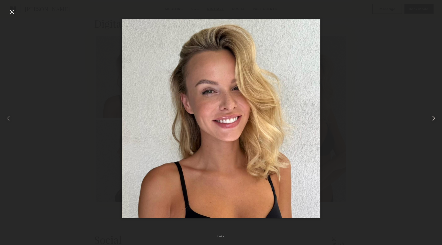
click at [433, 115] on common-icon at bounding box center [434, 118] width 8 height 8
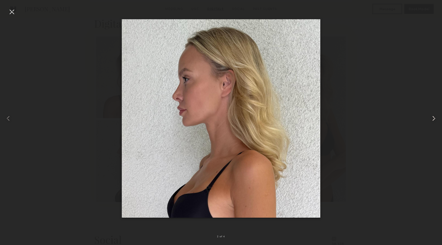
click at [433, 115] on common-icon at bounding box center [434, 118] width 8 height 8
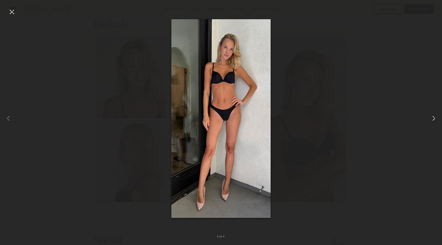
click at [433, 115] on common-icon at bounding box center [434, 118] width 8 height 8
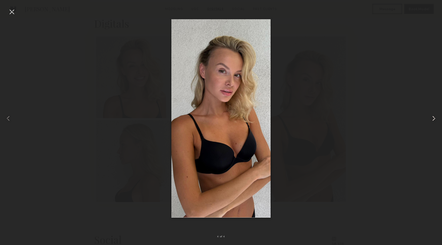
click at [433, 115] on common-icon at bounding box center [434, 118] width 8 height 8
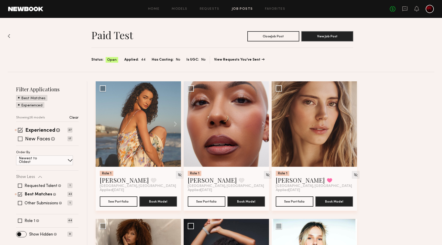
click at [22, 139] on span at bounding box center [20, 139] width 5 height 5
click at [22, 130] on span at bounding box center [20, 130] width 5 height 5
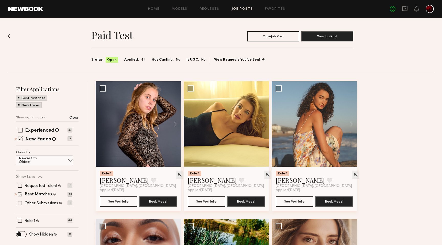
click at [19, 192] on span at bounding box center [20, 194] width 4 height 4
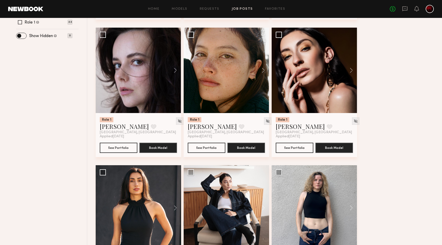
scroll to position [191, 0]
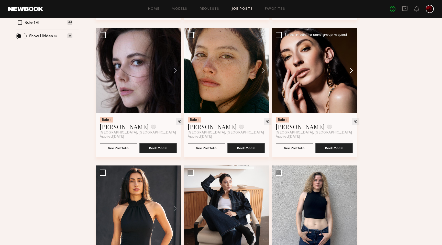
click at [351, 72] on button at bounding box center [349, 70] width 16 height 85
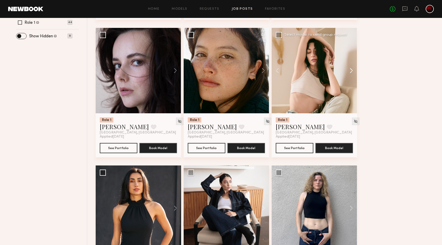
click at [351, 72] on button at bounding box center [349, 70] width 16 height 85
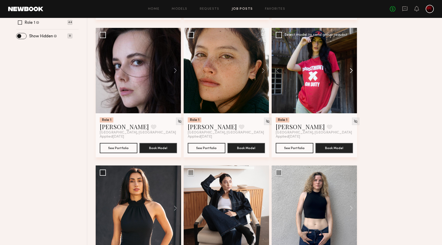
click at [351, 72] on button at bounding box center [349, 70] width 16 height 85
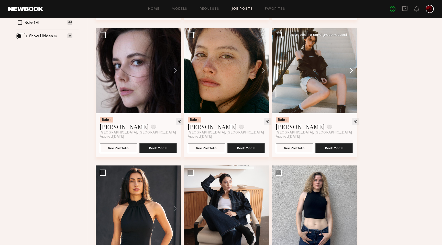
click at [351, 72] on button at bounding box center [349, 70] width 16 height 85
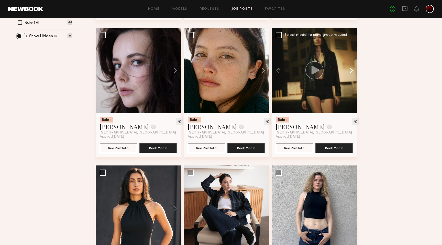
click at [351, 72] on button at bounding box center [349, 70] width 16 height 85
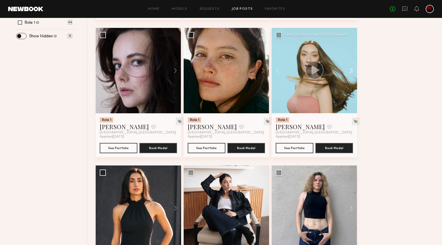
click at [351, 72] on button at bounding box center [349, 70] width 16 height 85
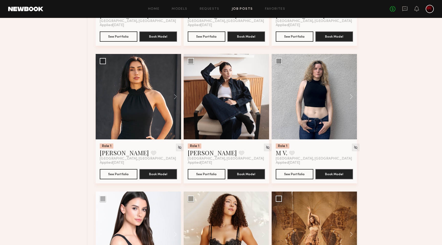
scroll to position [304, 0]
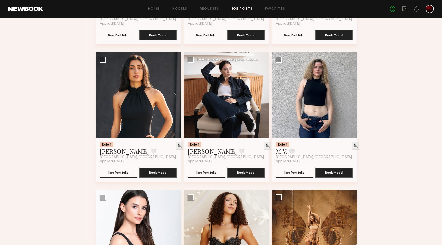
click at [265, 94] on button at bounding box center [261, 94] width 16 height 85
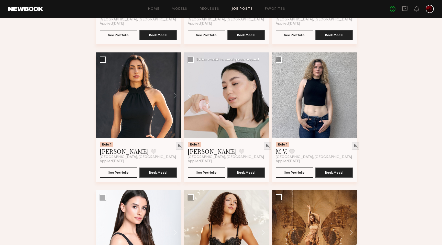
click at [265, 94] on button at bounding box center [261, 94] width 16 height 85
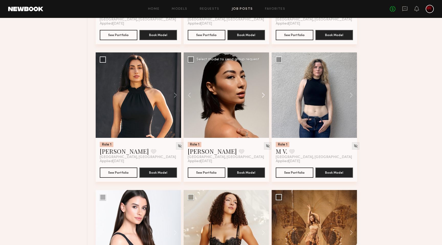
click at [265, 94] on button at bounding box center [261, 94] width 16 height 85
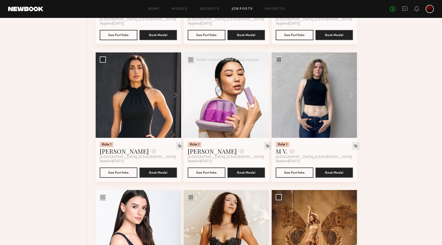
click at [265, 94] on button at bounding box center [261, 94] width 16 height 85
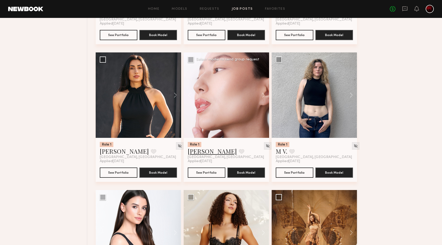
click at [204, 153] on link "Altynay J." at bounding box center [212, 151] width 49 height 8
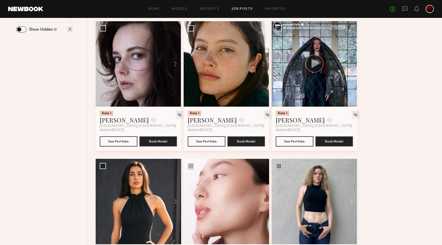
scroll to position [0, 0]
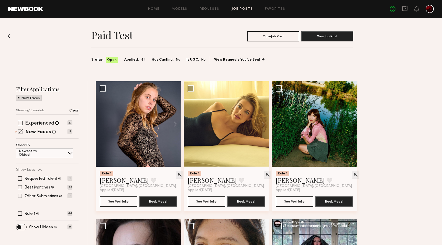
click at [21, 132] on span at bounding box center [20, 131] width 5 height 5
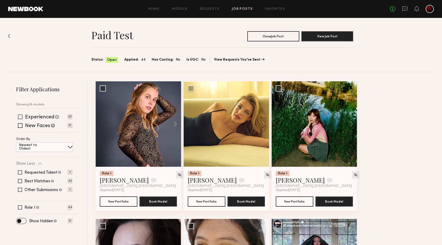
click at [18, 117] on span at bounding box center [20, 117] width 5 height 5
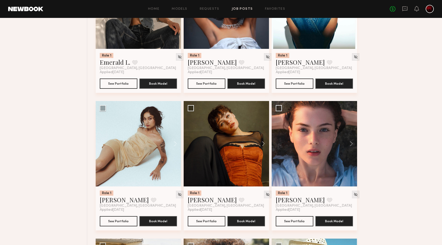
scroll to position [266, 0]
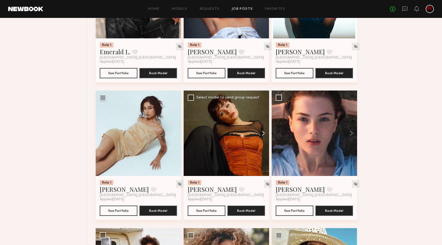
click at [260, 133] on button at bounding box center [261, 133] width 16 height 85
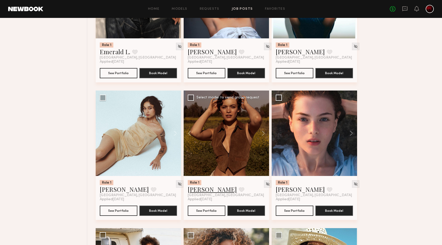
click at [200, 188] on link "Jazlyn S." at bounding box center [212, 189] width 49 height 8
click at [177, 134] on button at bounding box center [173, 133] width 16 height 85
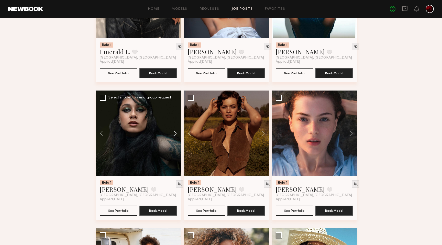
click at [177, 134] on button at bounding box center [173, 133] width 16 height 85
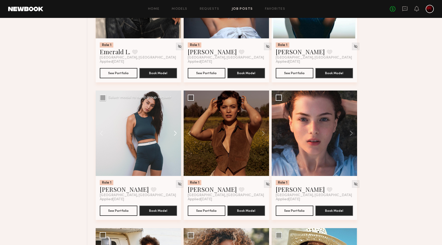
click at [177, 134] on button at bounding box center [173, 133] width 16 height 85
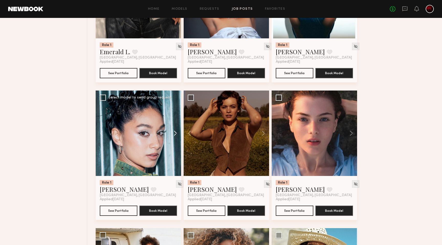
click at [177, 134] on button at bounding box center [173, 133] width 16 height 85
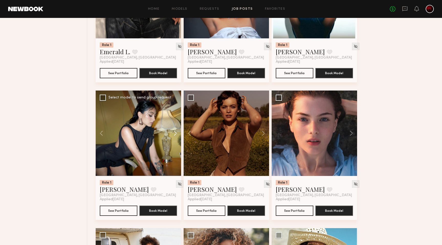
click at [177, 134] on button at bounding box center [173, 133] width 16 height 85
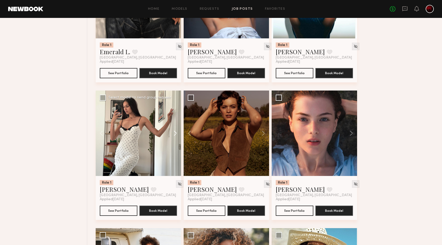
click at [177, 134] on button at bounding box center [173, 133] width 16 height 85
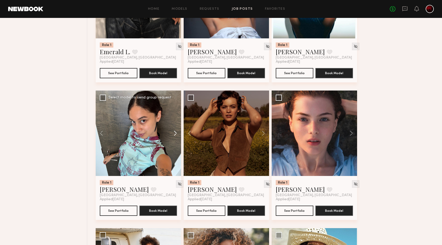
click at [177, 134] on button at bounding box center [173, 133] width 16 height 85
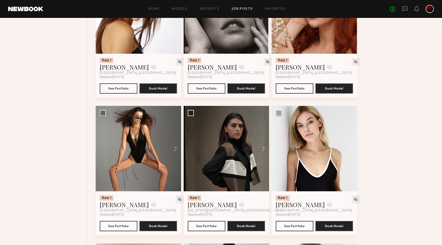
scroll to position [696, 0]
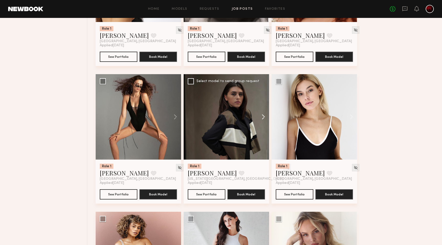
click at [263, 117] on button at bounding box center [261, 116] width 16 height 85
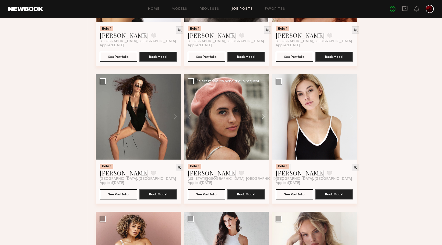
click at [263, 117] on button at bounding box center [261, 116] width 16 height 85
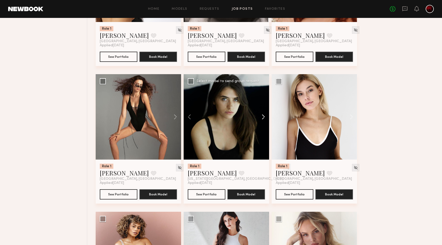
click at [263, 117] on button at bounding box center [261, 116] width 16 height 85
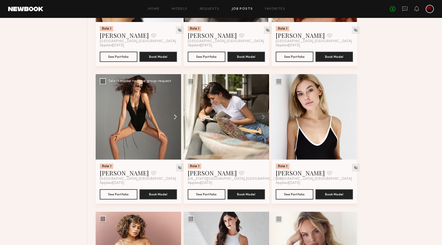
click at [174, 115] on button at bounding box center [173, 116] width 16 height 85
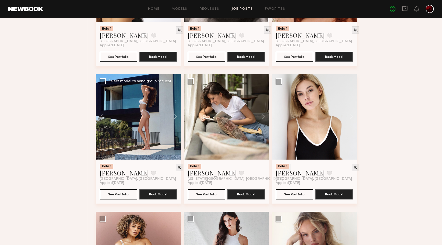
click at [174, 115] on button at bounding box center [173, 116] width 16 height 85
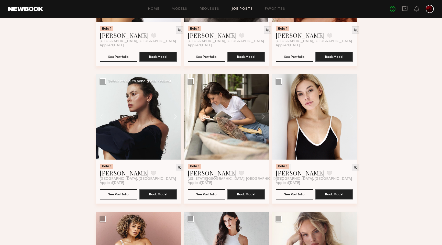
click at [174, 115] on button at bounding box center [173, 116] width 16 height 85
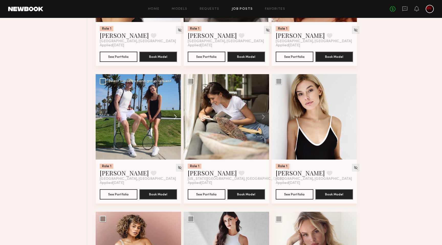
click at [174, 115] on button at bounding box center [173, 116] width 16 height 85
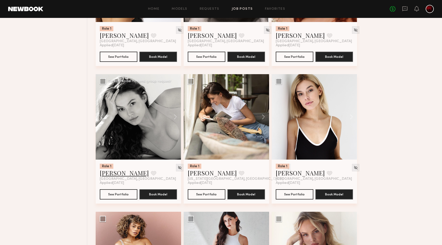
click at [114, 171] on link "Nikola S." at bounding box center [124, 173] width 49 height 8
click at [151, 175] on button at bounding box center [153, 173] width 5 height 5
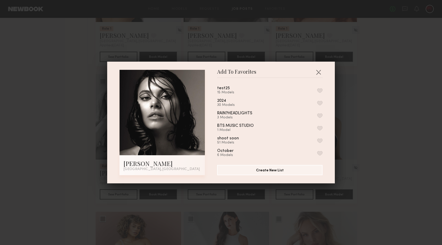
click at [318, 90] on button "button" at bounding box center [319, 90] width 5 height 5
click at [319, 72] on button "button" at bounding box center [319, 72] width 8 height 8
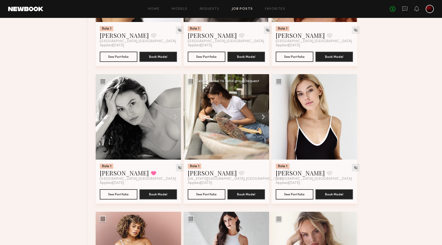
click at [262, 118] on button at bounding box center [261, 116] width 16 height 85
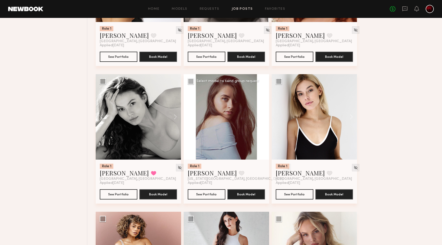
click at [262, 118] on div at bounding box center [226, 116] width 85 height 85
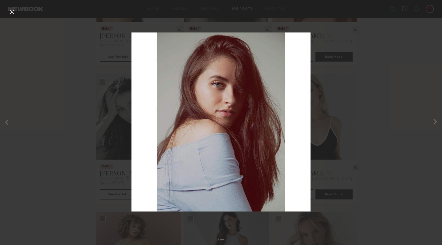
click at [13, 16] on button at bounding box center [12, 12] width 8 height 9
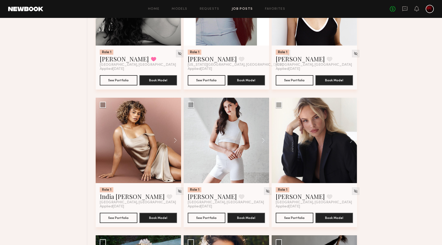
scroll to position [812, 0]
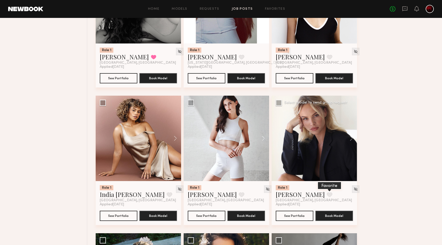
click at [327, 196] on button at bounding box center [329, 194] width 5 height 5
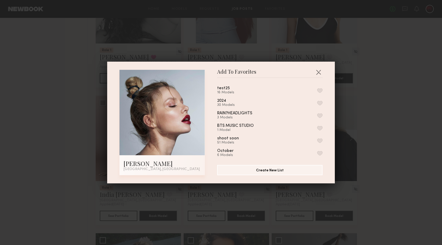
click at [320, 89] on button "button" at bounding box center [319, 90] width 5 height 5
click at [320, 73] on button "button" at bounding box center [319, 72] width 8 height 8
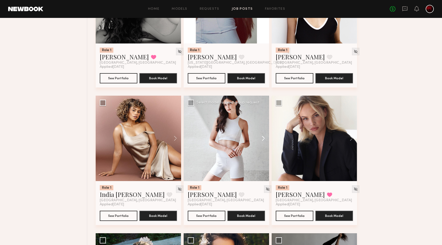
click at [265, 138] on button at bounding box center [261, 138] width 16 height 85
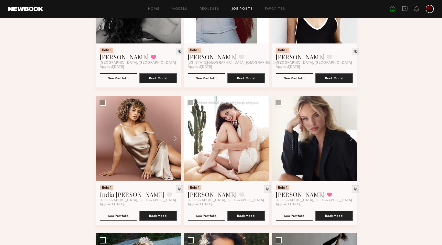
click at [265, 138] on button at bounding box center [261, 138] width 16 height 85
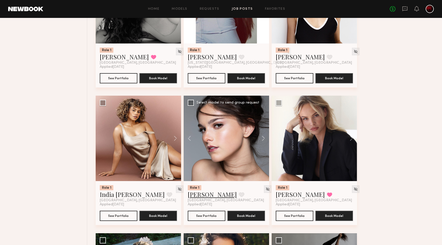
click at [197, 195] on link "Ashley E." at bounding box center [212, 194] width 49 height 8
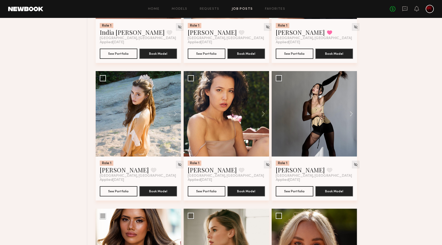
scroll to position [1013, 0]
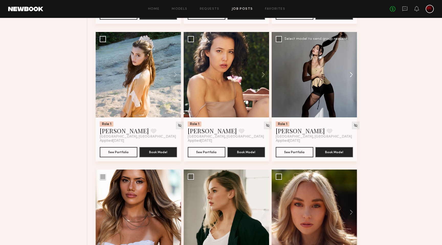
click at [351, 74] on button at bounding box center [349, 74] width 16 height 85
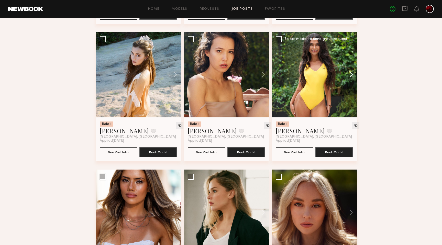
click at [351, 74] on button at bounding box center [349, 74] width 16 height 85
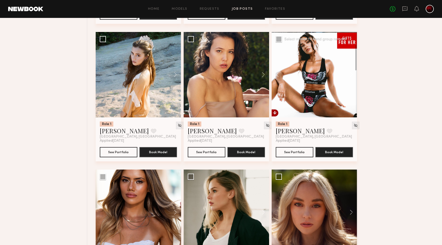
click at [351, 74] on button at bounding box center [349, 74] width 16 height 85
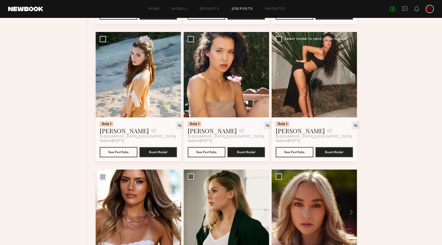
click at [351, 74] on button at bounding box center [349, 74] width 16 height 85
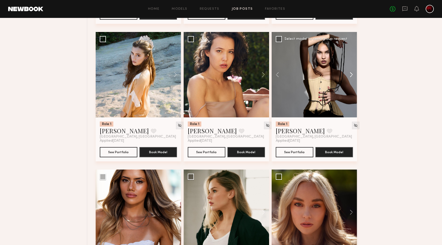
click at [351, 74] on button at bounding box center [349, 74] width 16 height 85
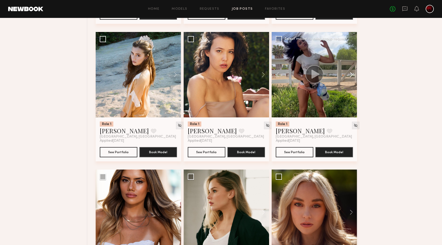
click at [351, 74] on button at bounding box center [349, 74] width 16 height 85
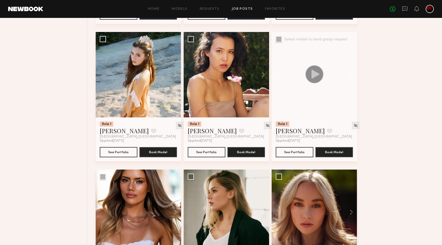
click at [351, 74] on button at bounding box center [349, 74] width 16 height 85
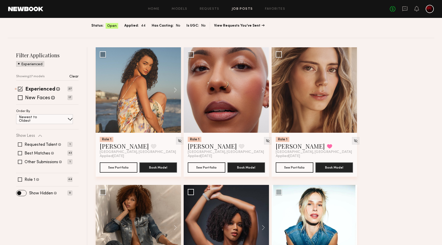
scroll to position [0, 0]
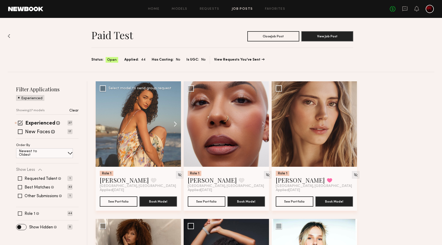
click at [175, 121] on button at bounding box center [173, 123] width 16 height 85
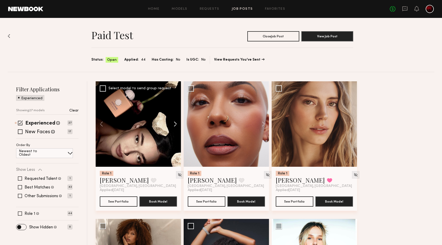
click at [175, 122] on button at bounding box center [173, 123] width 16 height 85
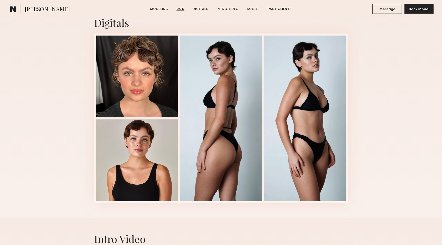
scroll to position [834, 0]
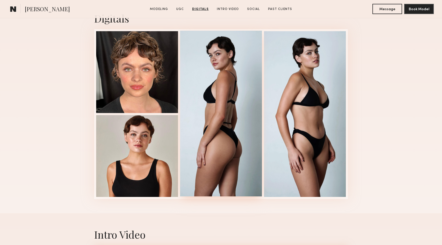
click at [221, 117] on div at bounding box center [221, 114] width 82 height 166
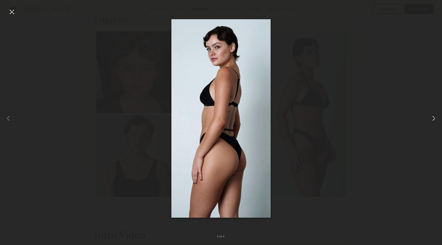
click at [435, 121] on common-icon at bounding box center [434, 118] width 8 height 8
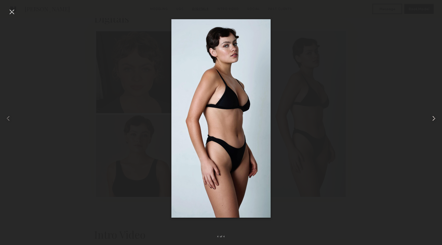
click at [435, 121] on common-icon at bounding box center [434, 118] width 8 height 8
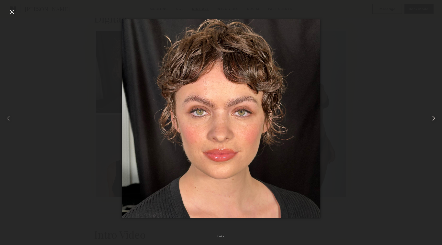
click at [435, 121] on common-icon at bounding box center [434, 118] width 8 height 8
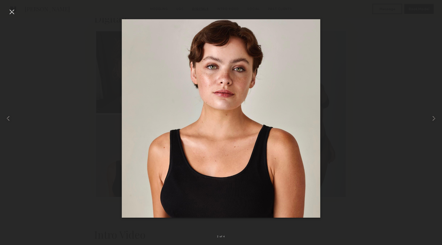
click at [13, 12] on div at bounding box center [12, 12] width 8 height 8
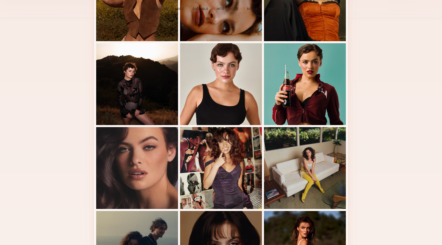
scroll to position [261, 0]
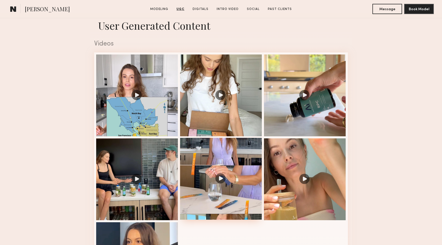
scroll to position [502, 0]
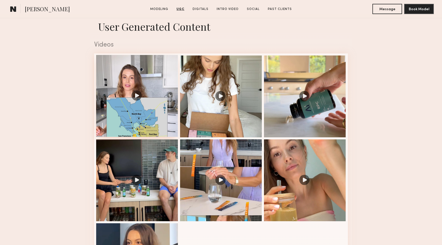
click at [136, 97] on div at bounding box center [137, 96] width 82 height 82
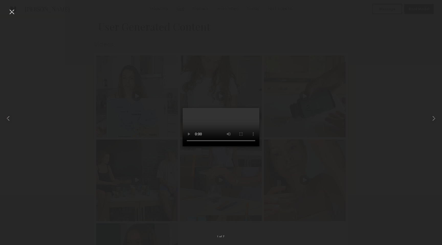
click at [10, 11] on div at bounding box center [12, 12] width 8 height 8
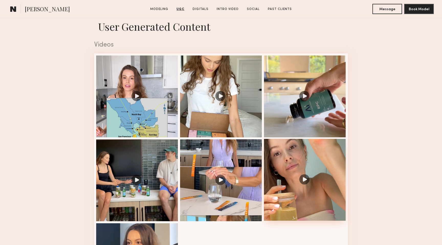
click at [321, 176] on div at bounding box center [305, 180] width 82 height 82
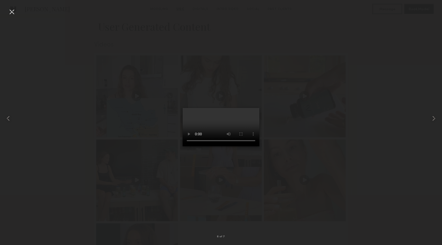
click at [15, 13] on div at bounding box center [12, 12] width 8 height 8
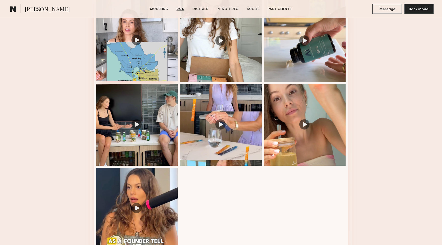
scroll to position [561, 0]
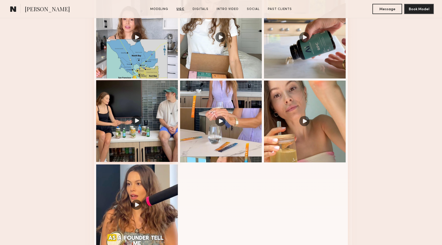
click at [136, 119] on div at bounding box center [137, 121] width 82 height 82
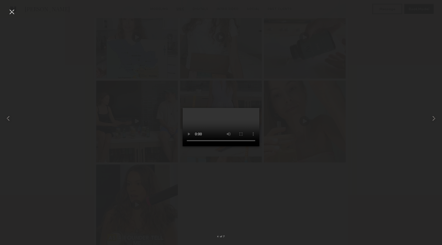
click at [14, 11] on div at bounding box center [12, 12] width 8 height 8
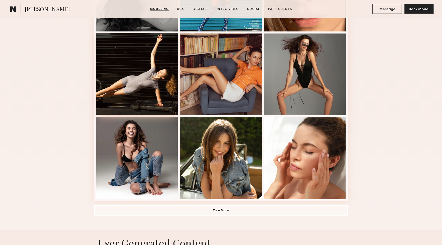
scroll to position [289, 0]
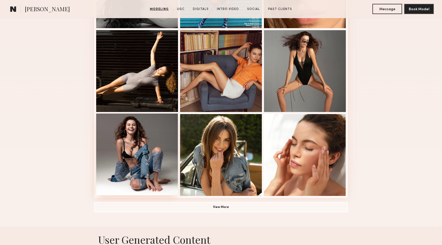
click at [130, 150] on div at bounding box center [137, 155] width 82 height 82
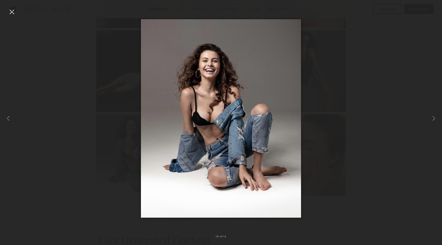
click at [15, 15] on div at bounding box center [12, 12] width 8 height 8
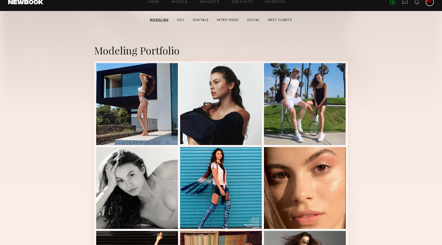
scroll to position [0, 0]
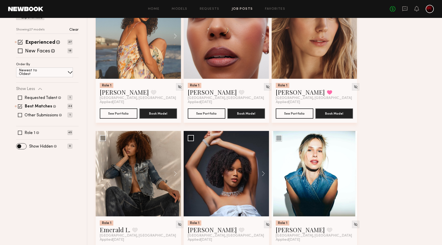
scroll to position [89, 0]
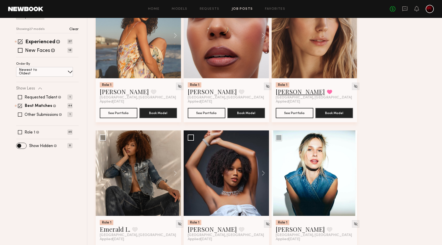
click at [289, 93] on link "[PERSON_NAME]" at bounding box center [300, 92] width 49 height 8
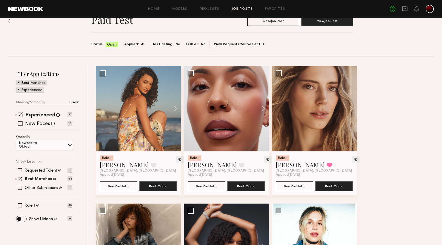
scroll to position [0, 0]
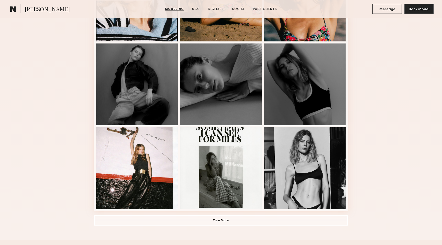
scroll to position [313, 0]
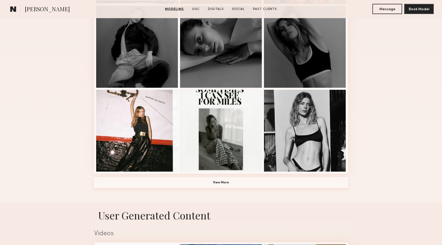
click at [242, 184] on button "View More" at bounding box center [221, 183] width 254 height 10
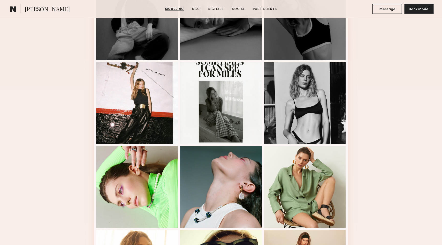
scroll to position [277, 0]
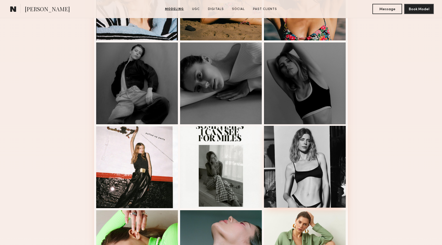
click at [297, 158] on div at bounding box center [305, 167] width 82 height 82
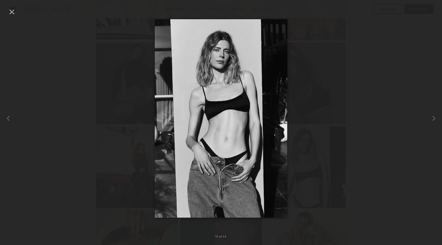
click at [12, 14] on div at bounding box center [12, 12] width 8 height 8
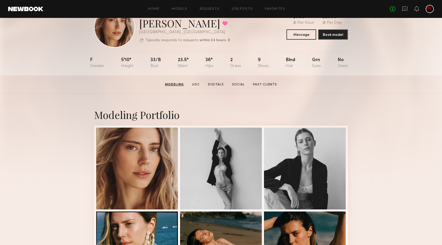
scroll to position [0, 0]
